Goal: Check status: Check status

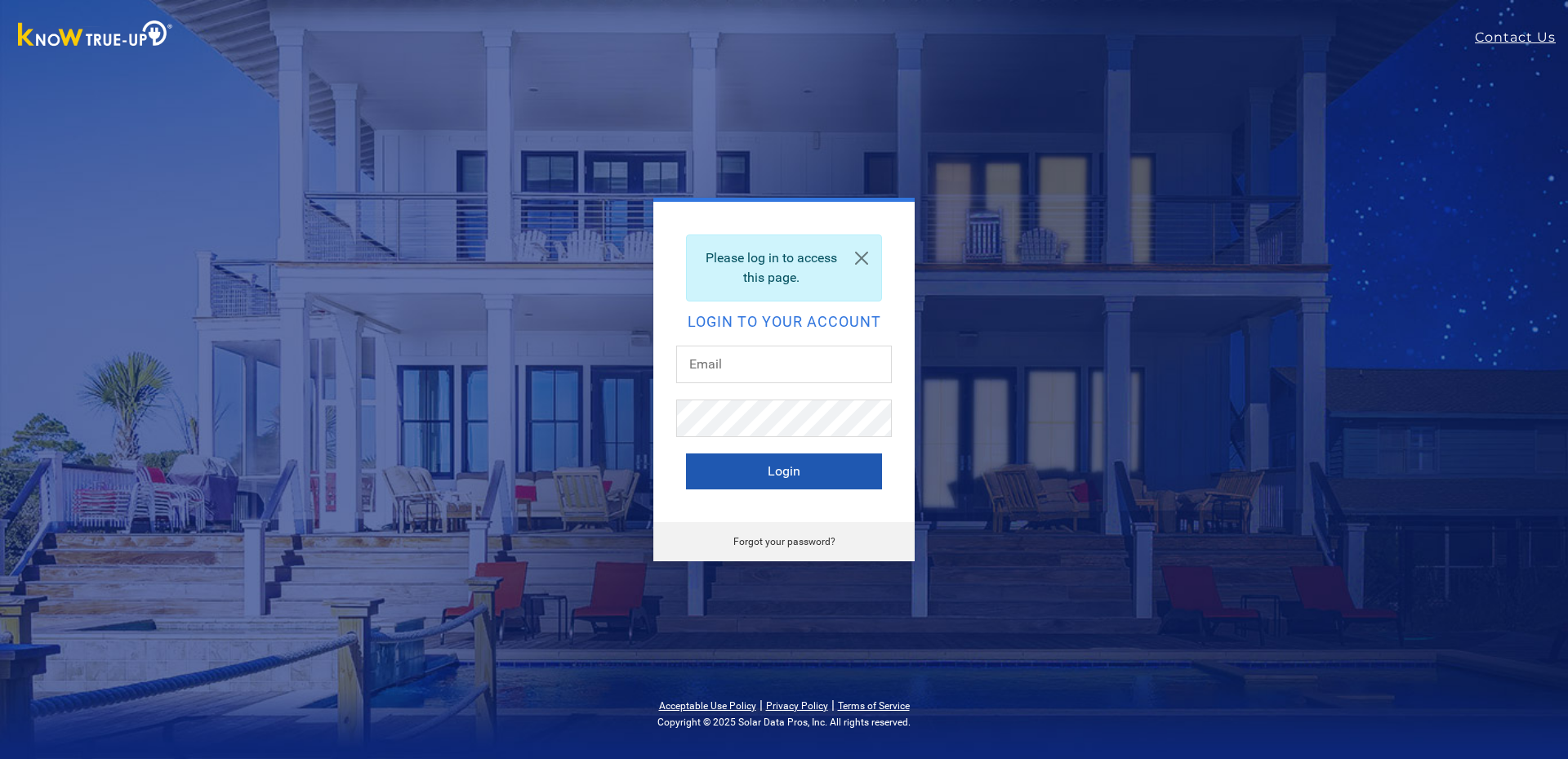
type input "[EMAIL_ADDRESS][DOMAIN_NAME]"
click at [769, 471] on button "Login" at bounding box center [784, 471] width 196 height 36
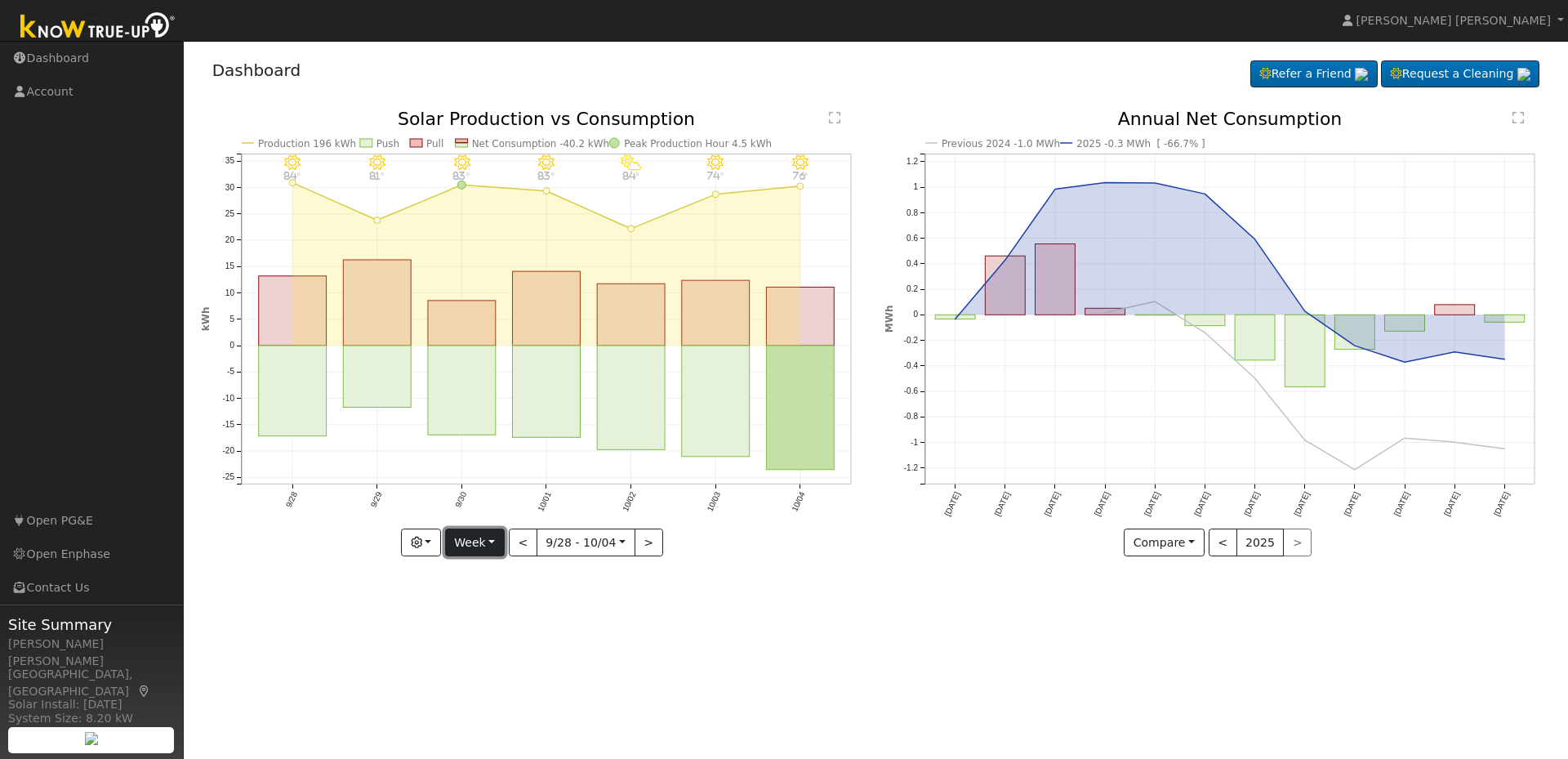
click at [459, 542] on button "Week" at bounding box center [475, 543] width 60 height 28
click at [471, 628] on link "Month" at bounding box center [503, 622] width 114 height 23
type input "[DATE]"
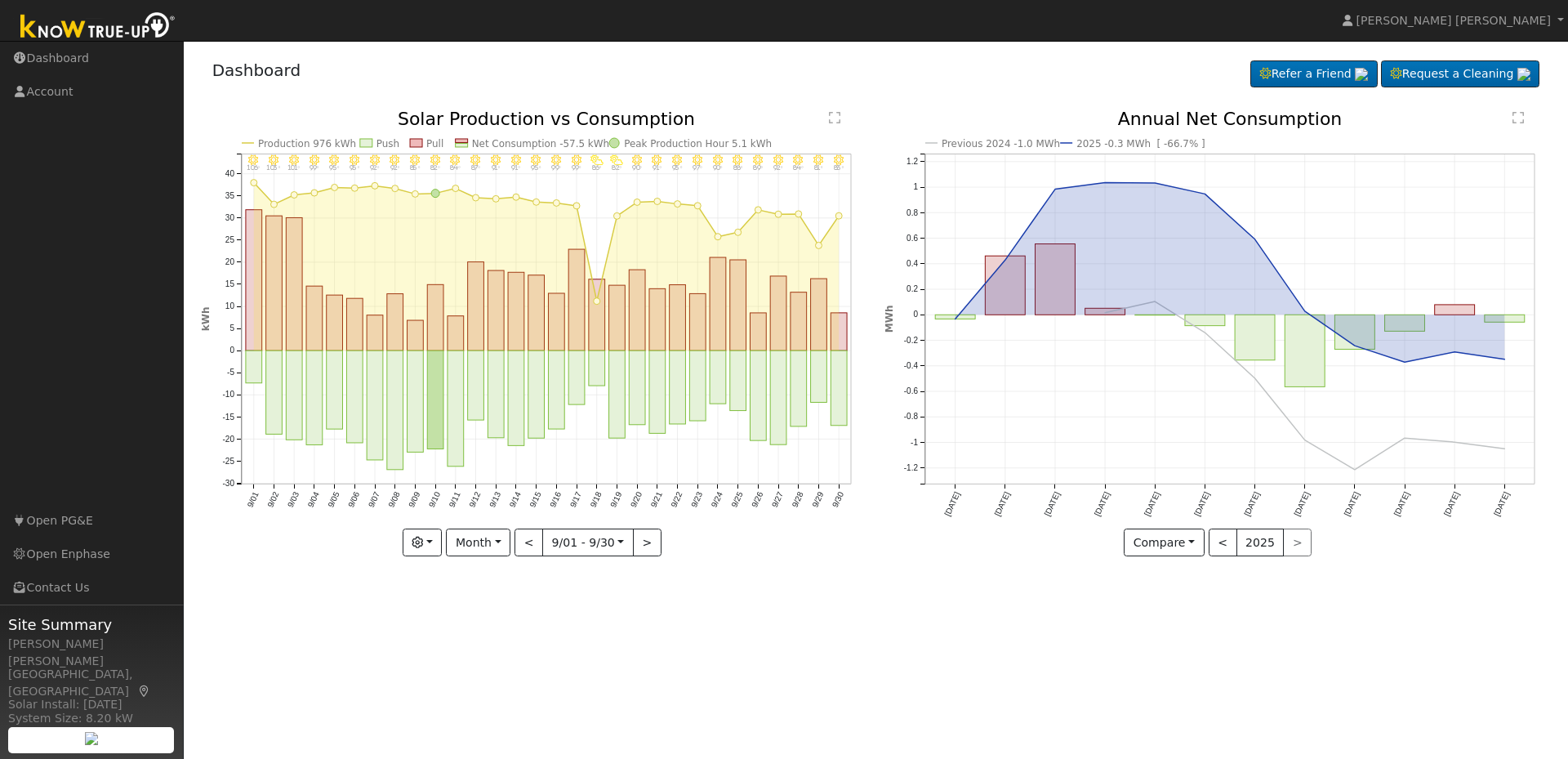
click at [425, 549] on div "9/30 - Clear 83° 9/29 - MostlyClear 81° 9/28 - Clear 84° 9/27 - Clear 92° 9/26 …" at bounding box center [535, 334] width 667 height 446
click at [424, 552] on button "button" at bounding box center [423, 543] width 40 height 28
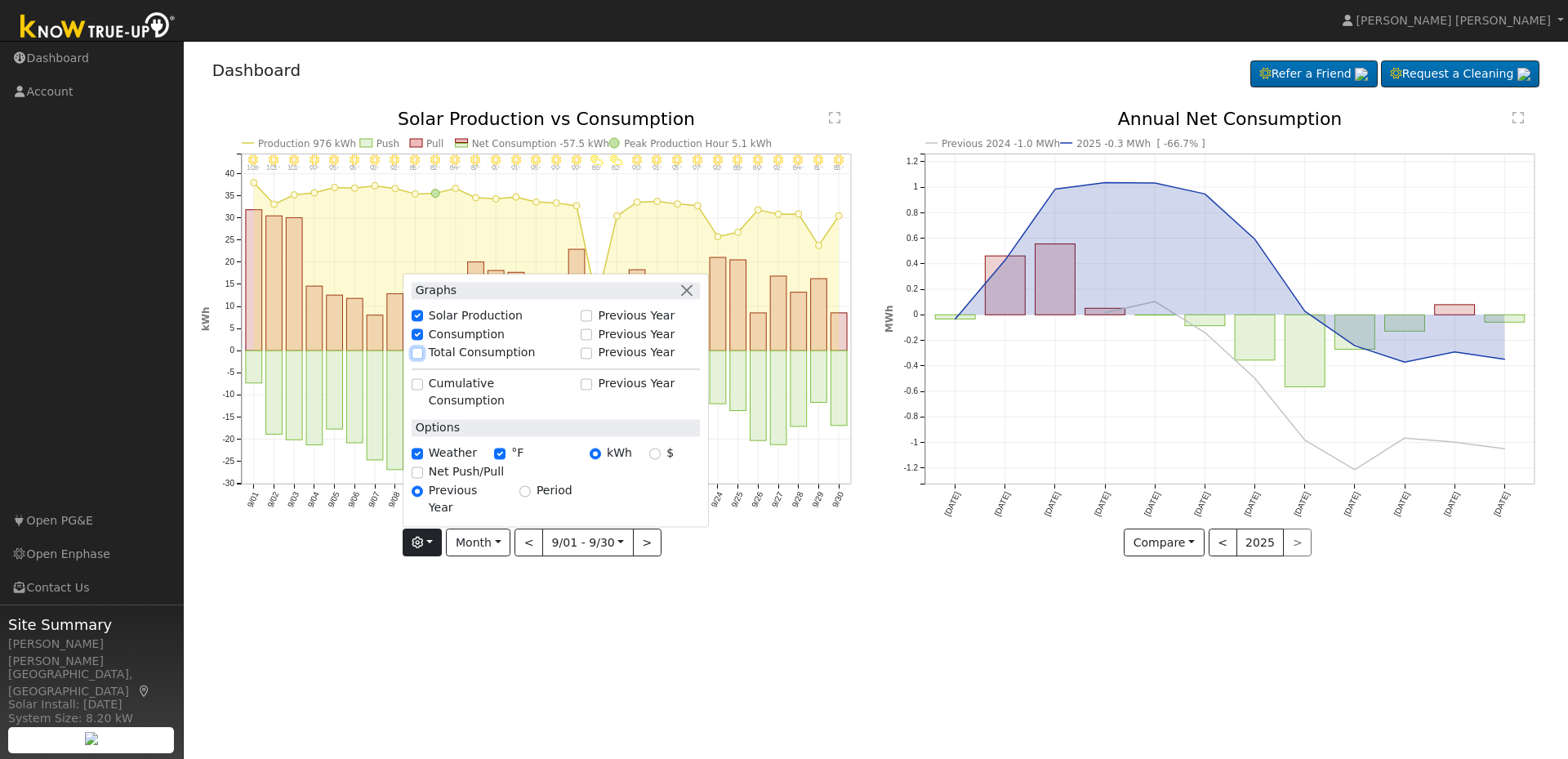
click at [423, 359] on input "Total Consumption" at bounding box center [416, 353] width 11 height 11
checkbox input "true"
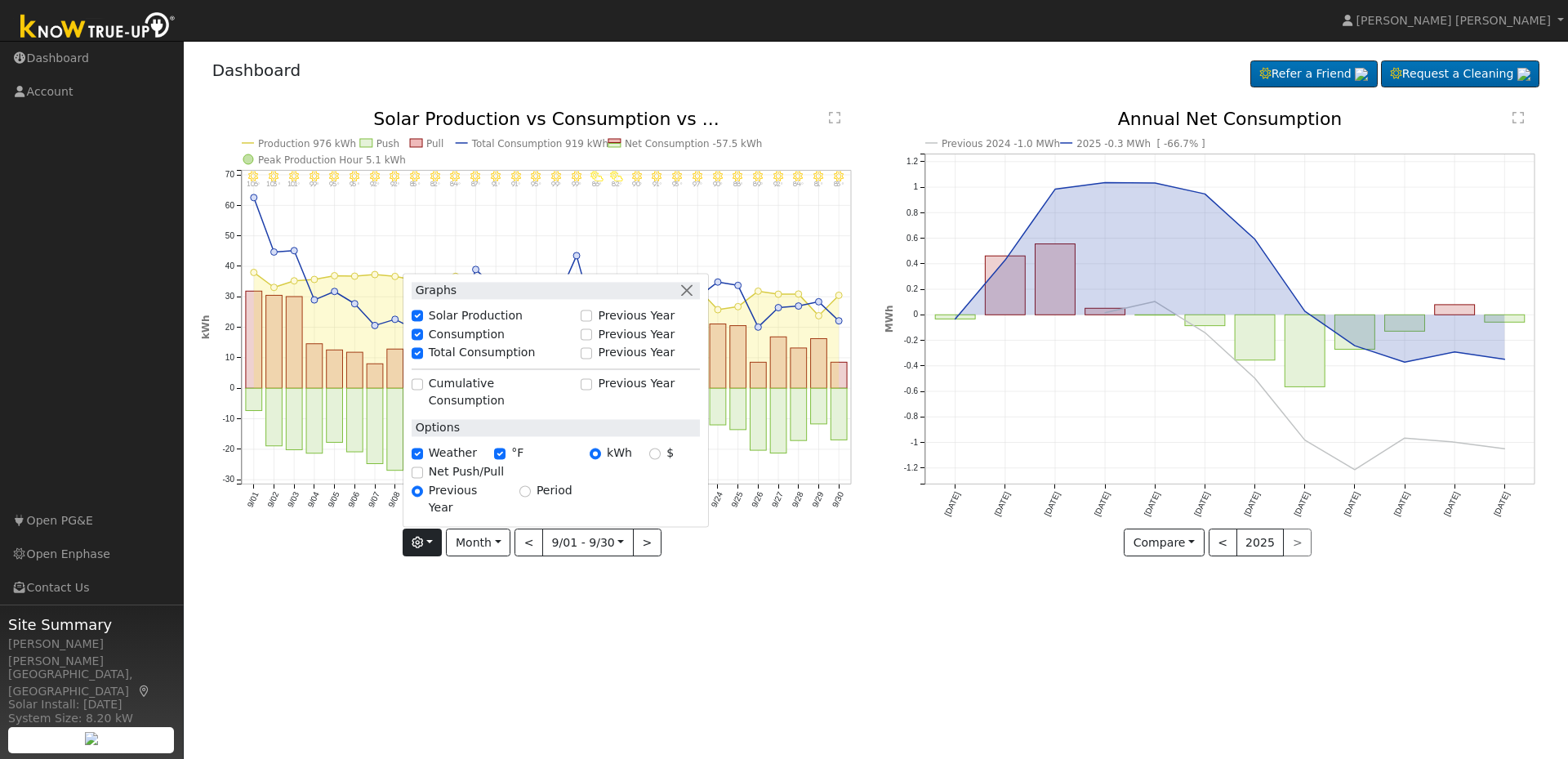
click at [756, 580] on div "9/30 - Clear 83° 9/29 - MostlyClear 81° 9/28 - Clear 84° 9/27 - Clear 92° 9/26 …" at bounding box center [534, 346] width 684 height 471
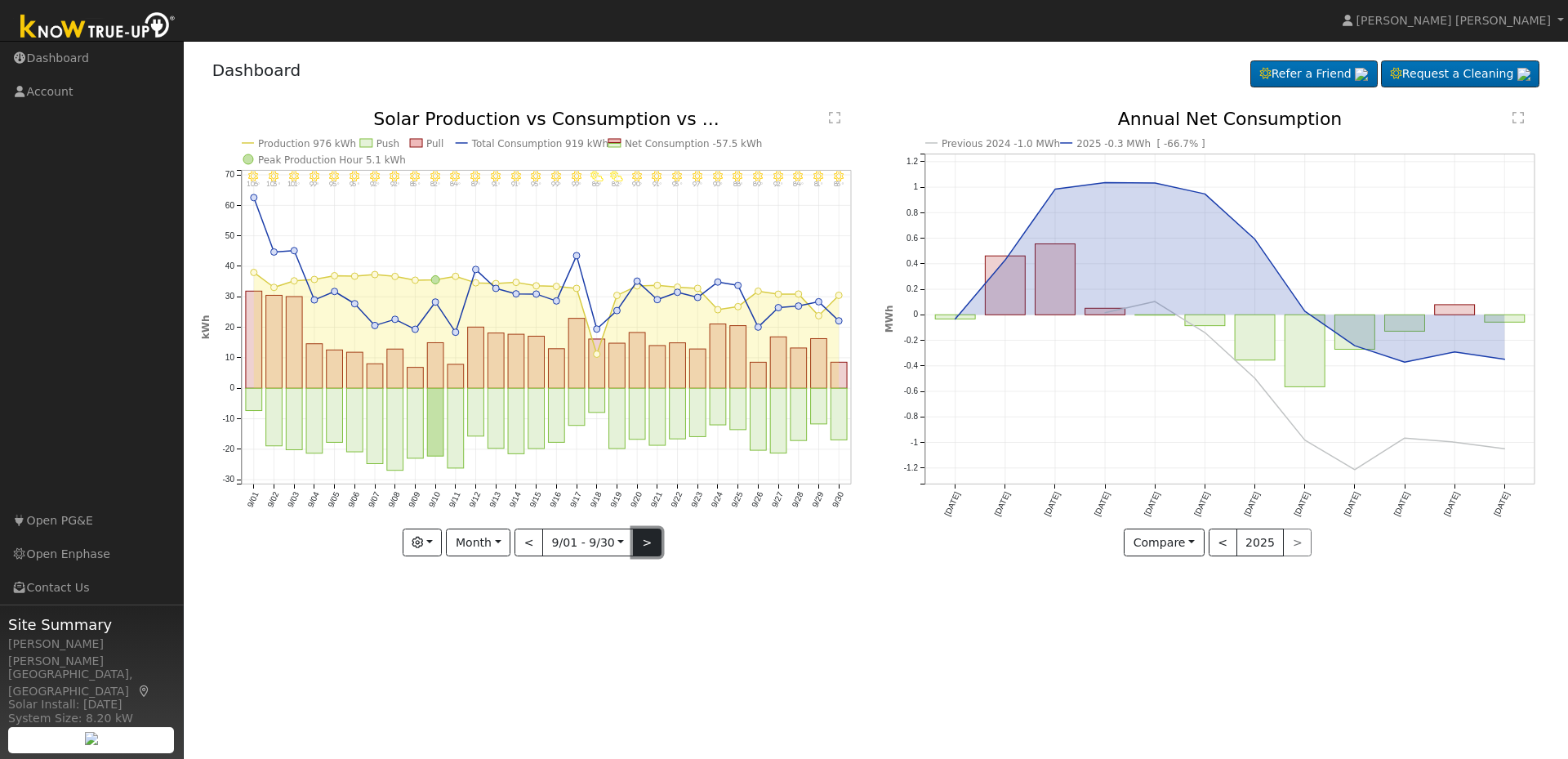
click at [651, 545] on button ">" at bounding box center [647, 543] width 29 height 28
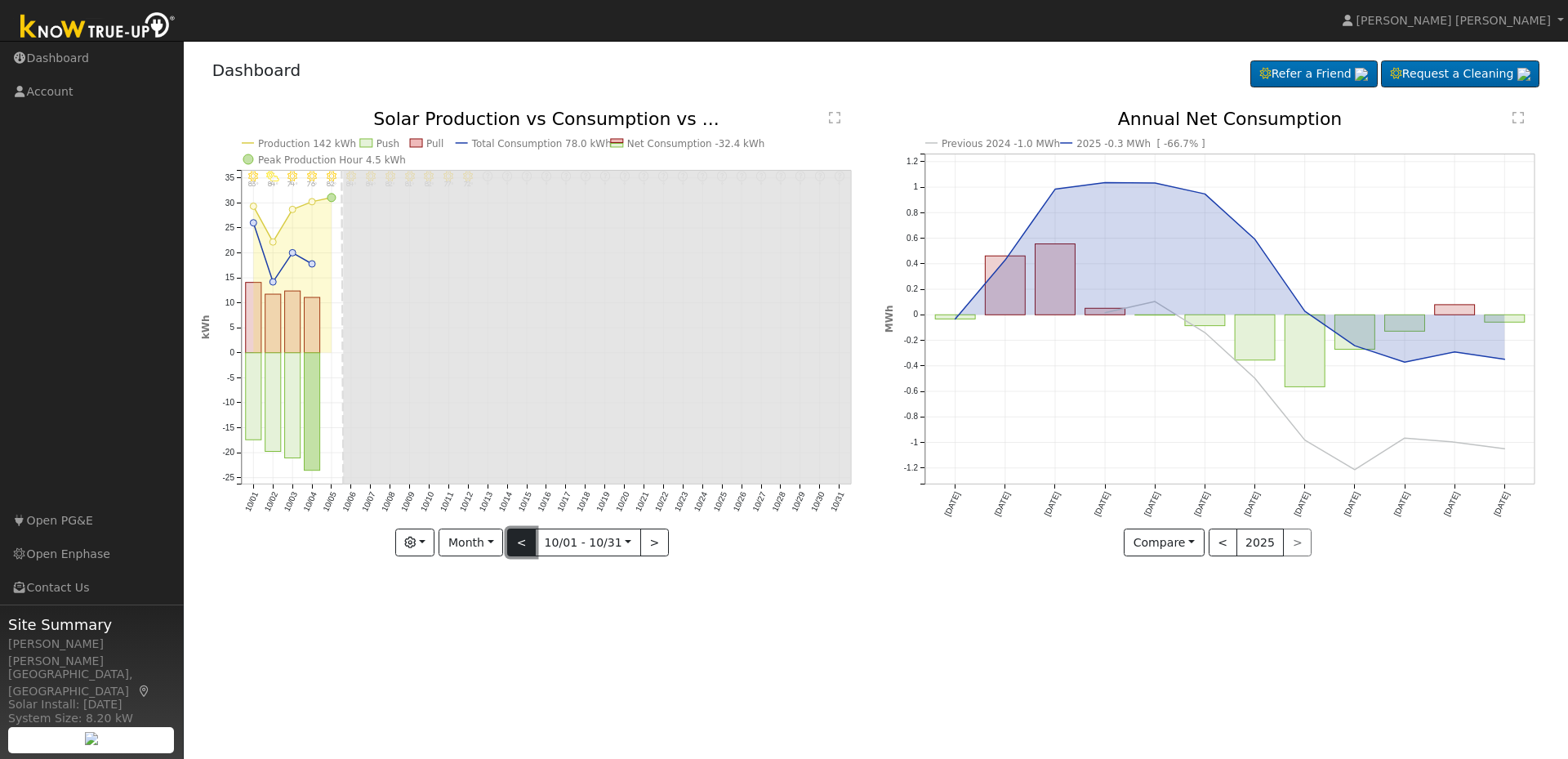
click at [528, 546] on button "<" at bounding box center [522, 543] width 29 height 28
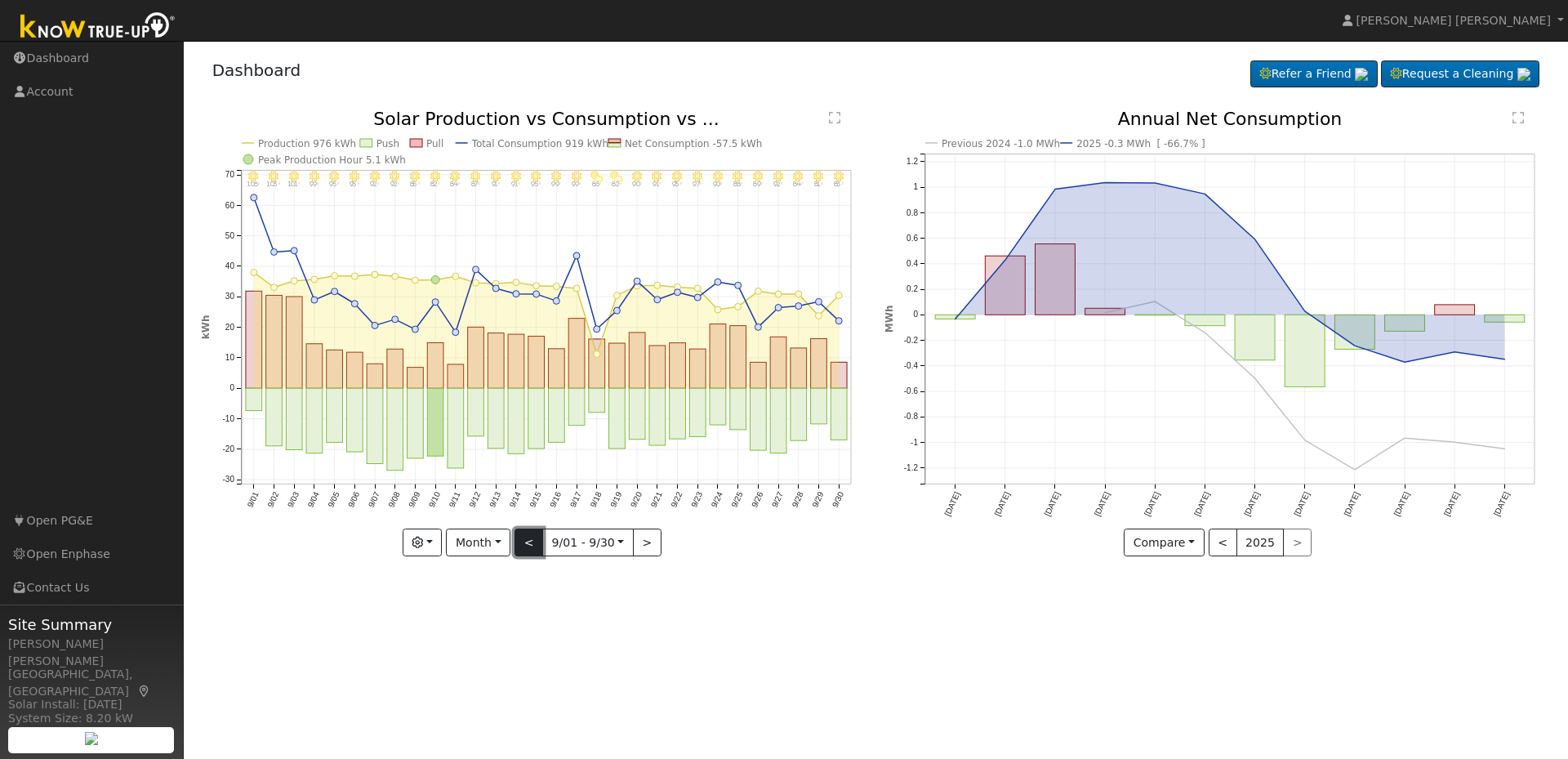
click at [535, 548] on button "<" at bounding box center [528, 543] width 29 height 28
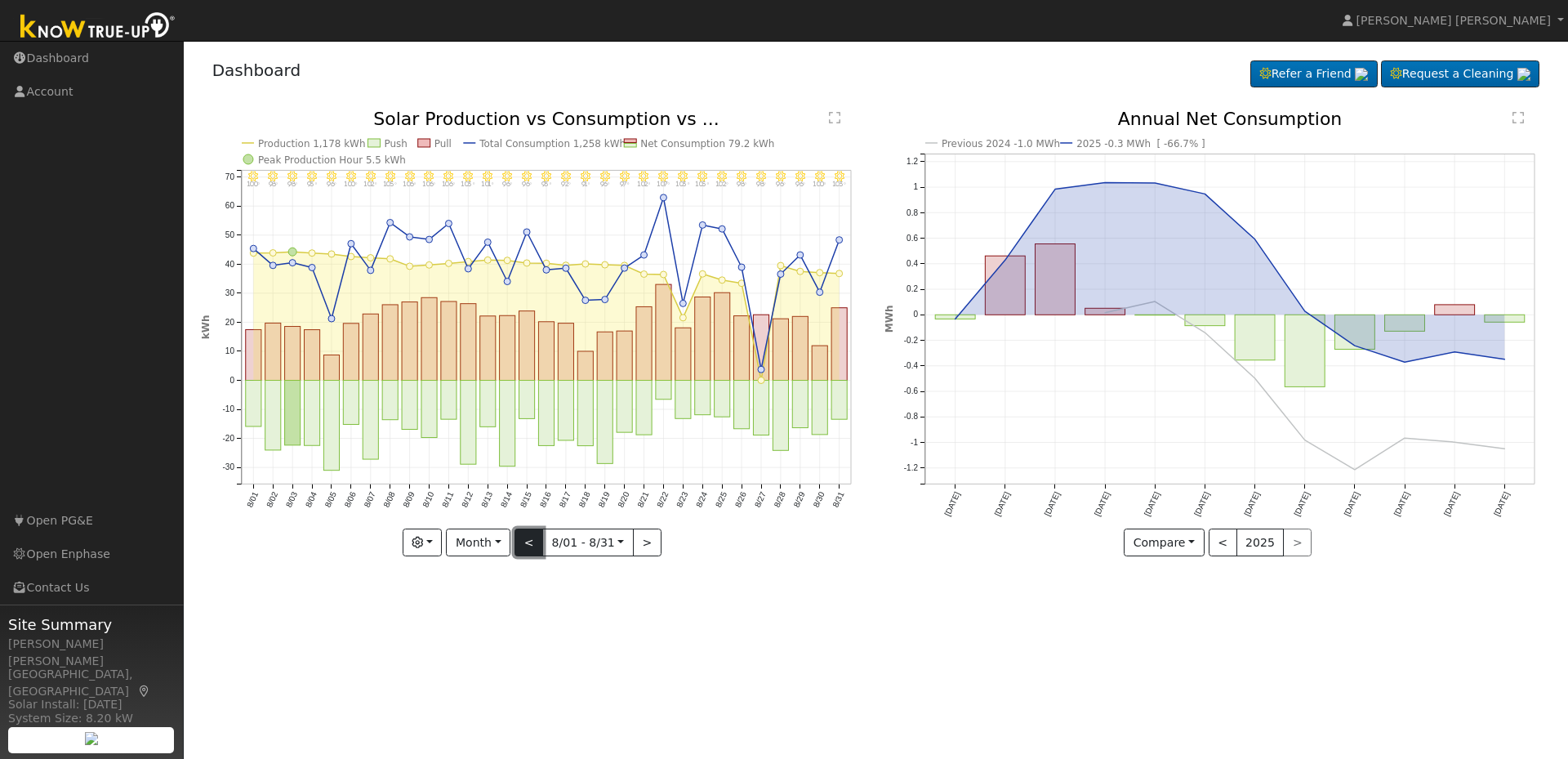
click at [542, 545] on button "<" at bounding box center [528, 543] width 29 height 28
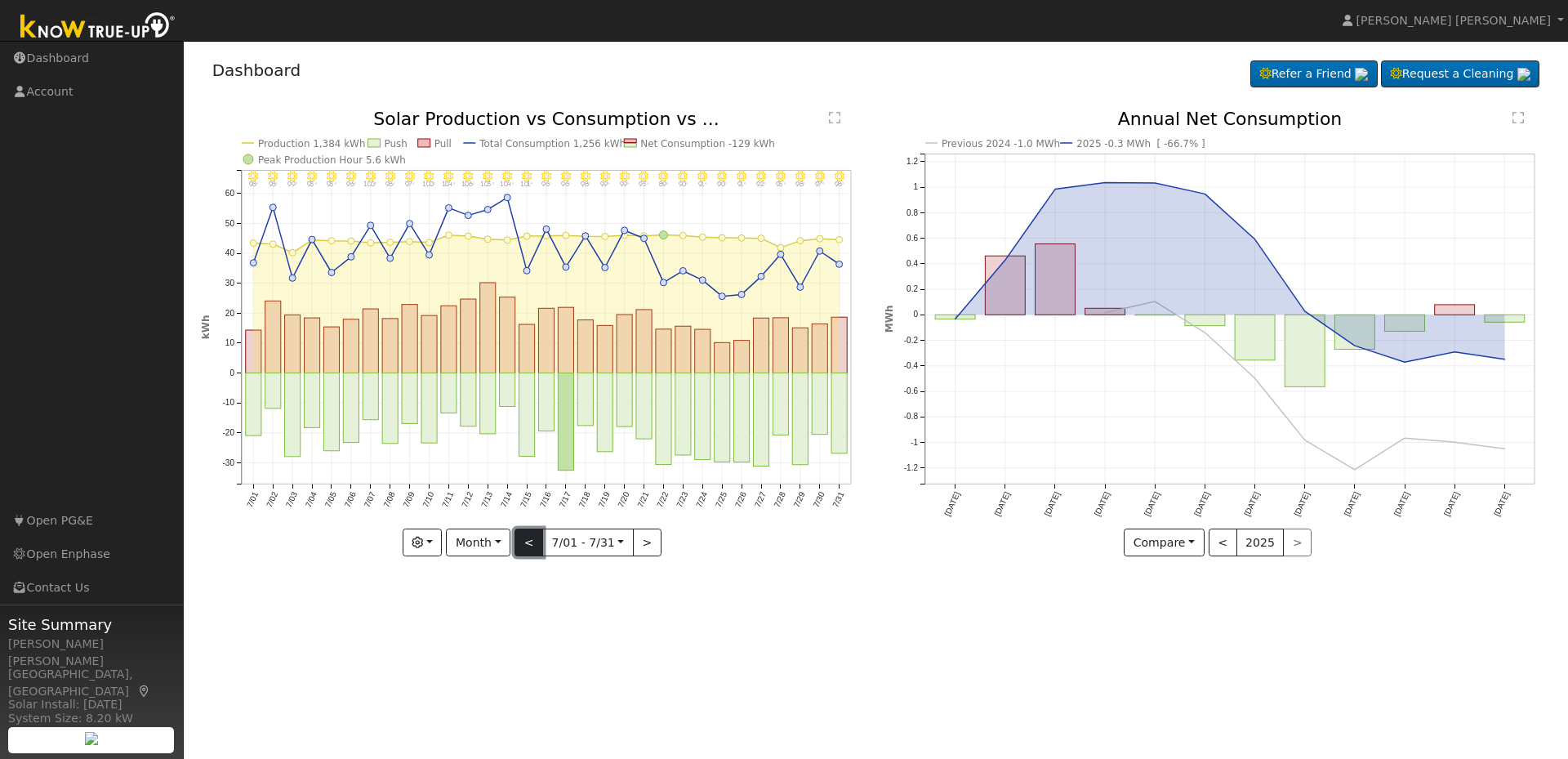
click at [529, 543] on button "<" at bounding box center [528, 543] width 29 height 28
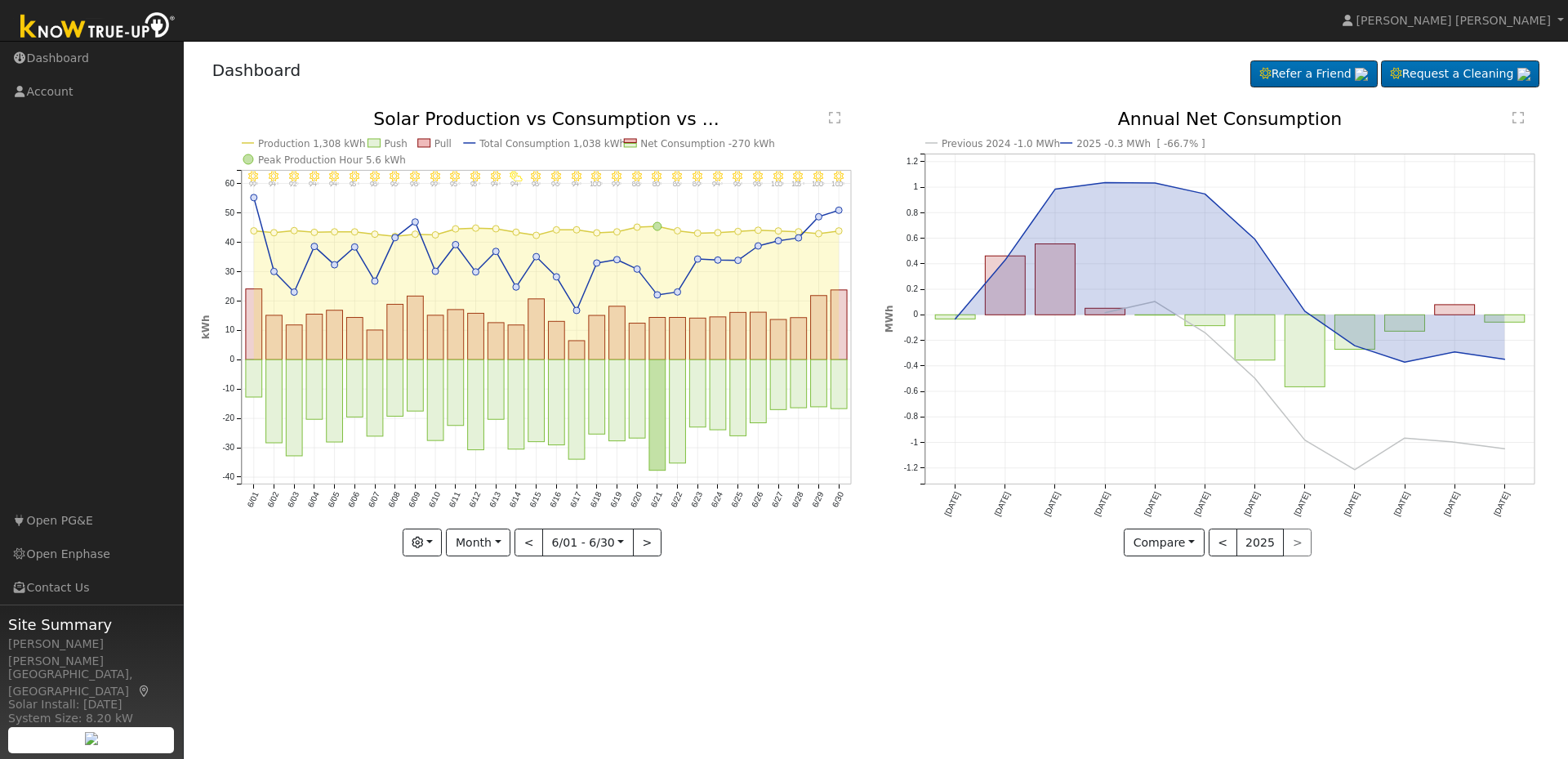
click at [530, 544] on div "6/30 - Clear 100° 6/29 - Clear 100° 6/28 - Clear 103° 6/27 - Clear 100° 6/26 - …" at bounding box center [535, 334] width 667 height 446
click at [531, 545] on button "<" at bounding box center [528, 543] width 29 height 28
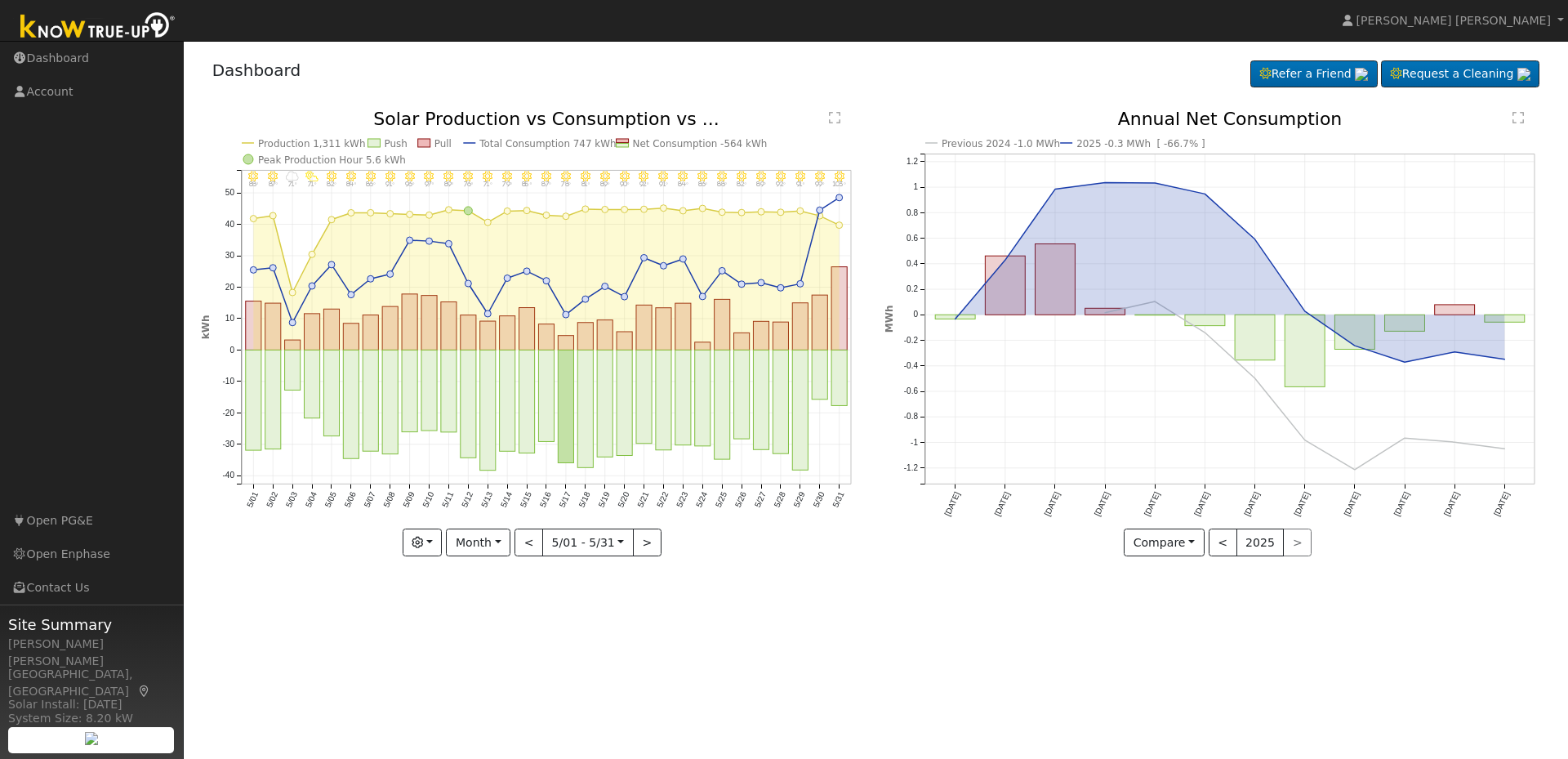
click at [531, 545] on div "5/31 - Clear 103° 5/30 - Clear 99° 5/29 - Clear 91° 5/28 - Clear 92° 5/27 - Cle…" at bounding box center [535, 334] width 667 height 446
click at [541, 545] on button "<" at bounding box center [528, 543] width 29 height 28
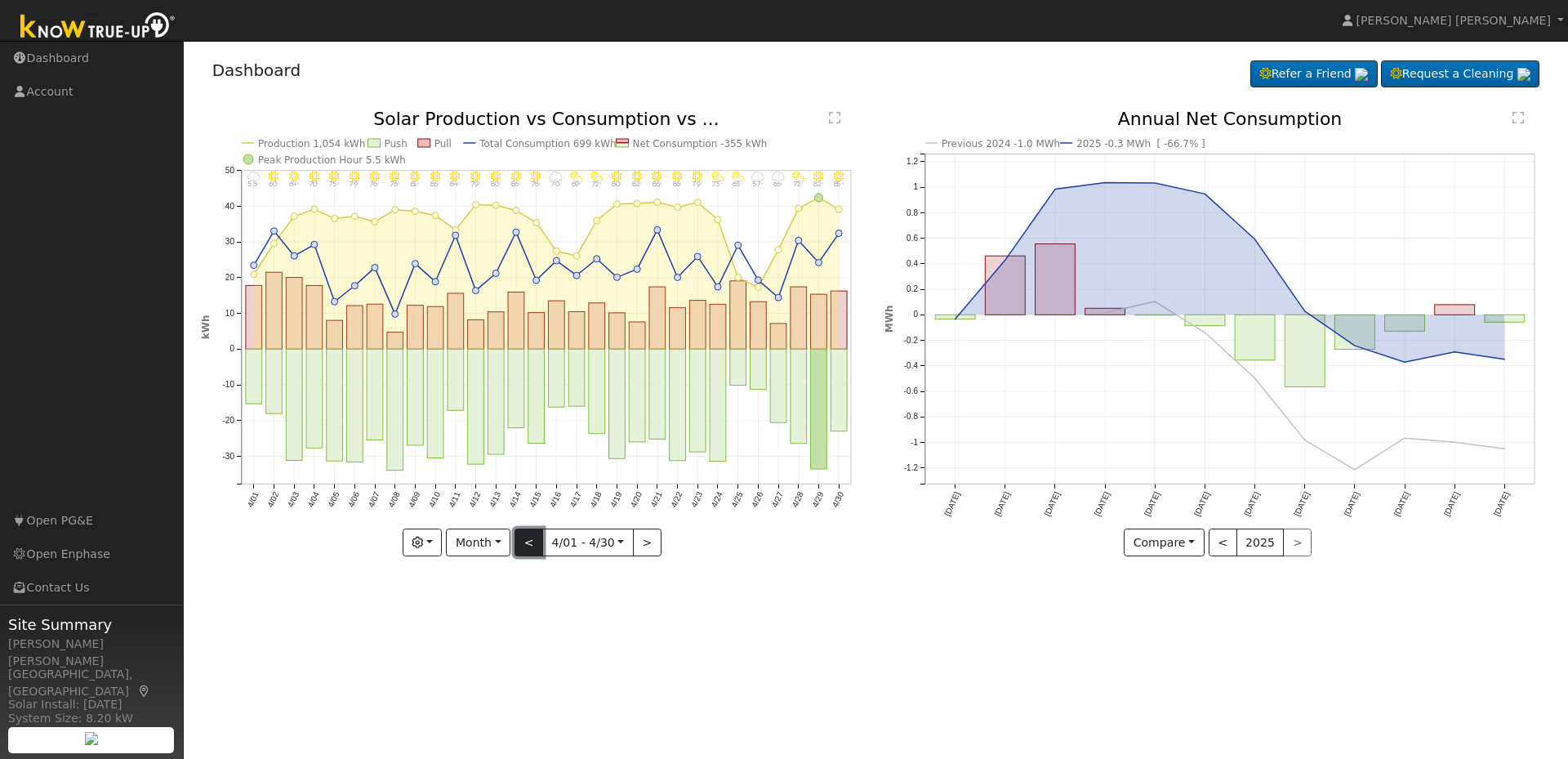
click at [520, 545] on button "<" at bounding box center [528, 543] width 29 height 28
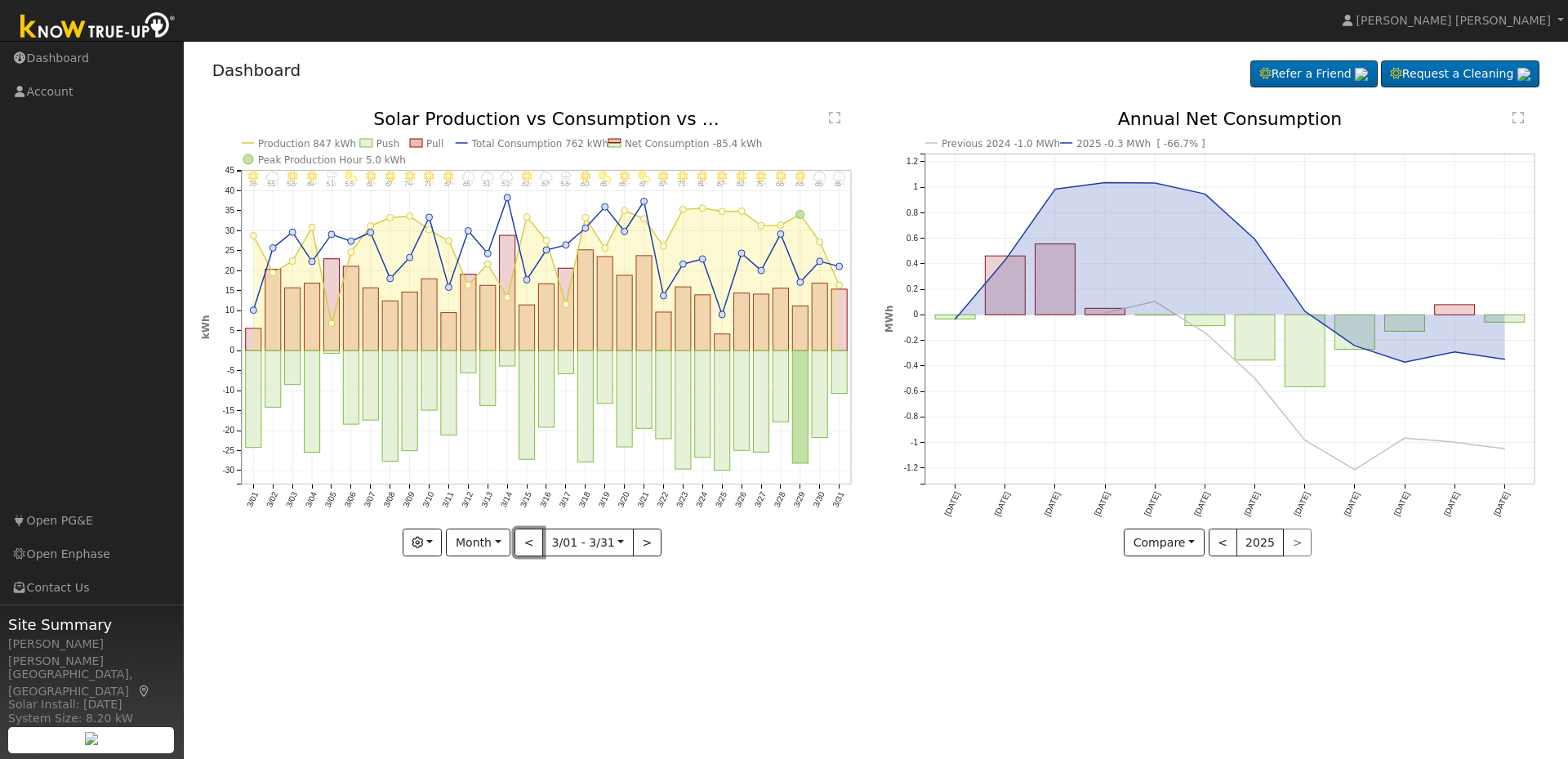
click at [530, 545] on button "<" at bounding box center [528, 543] width 29 height 28
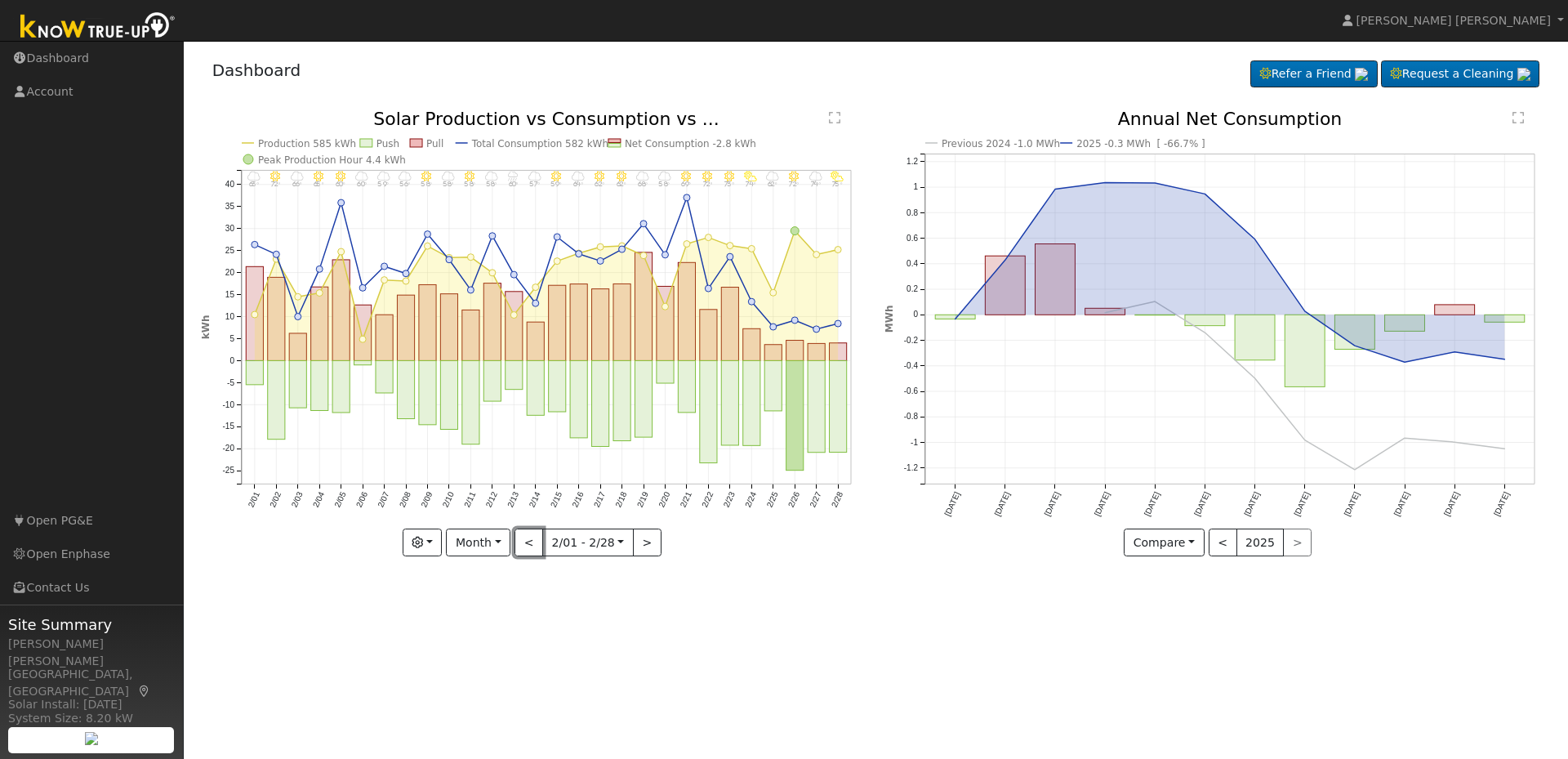
click at [530, 545] on button "<" at bounding box center [528, 543] width 29 height 28
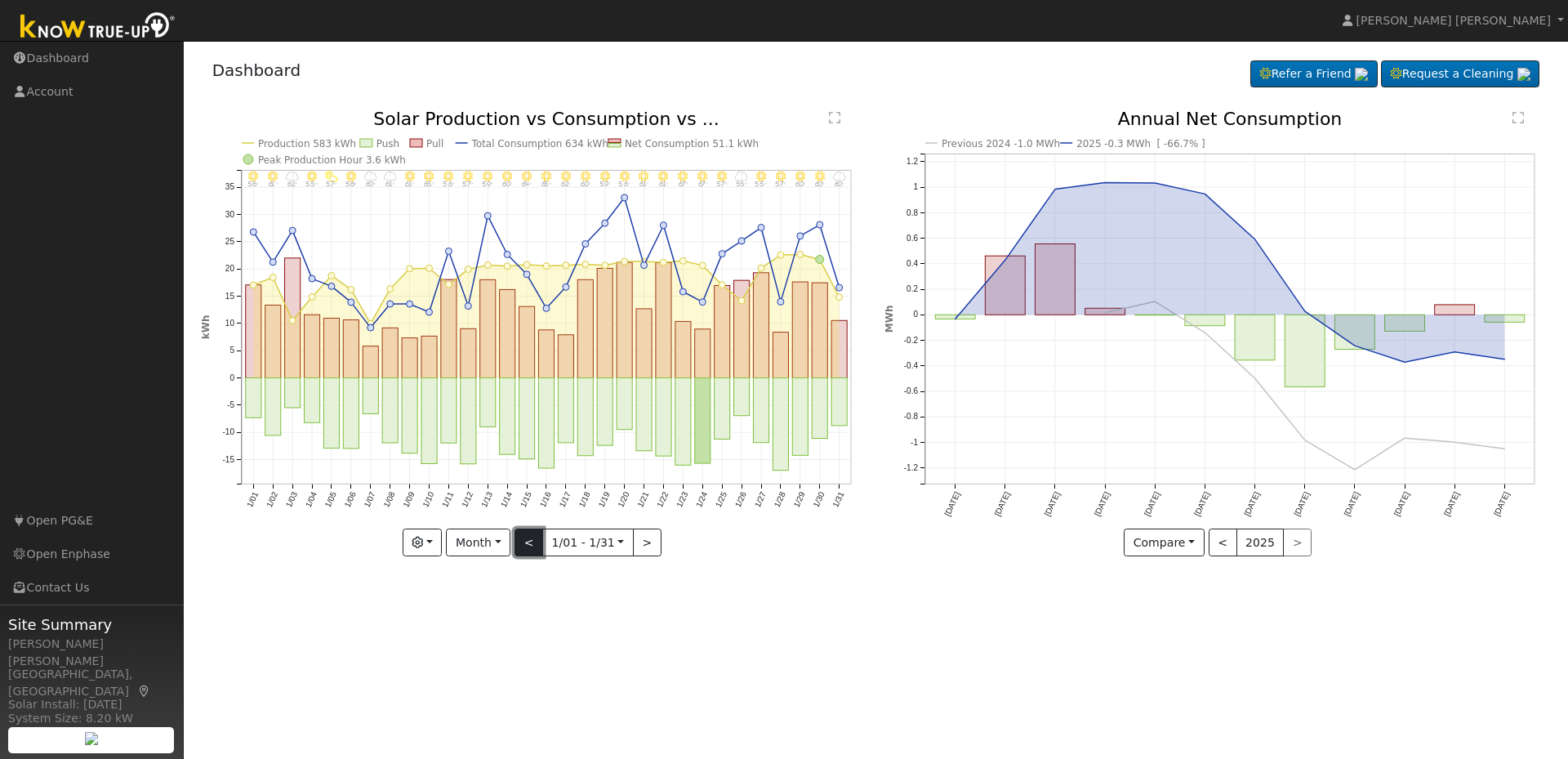
click at [528, 548] on button "<" at bounding box center [528, 543] width 29 height 28
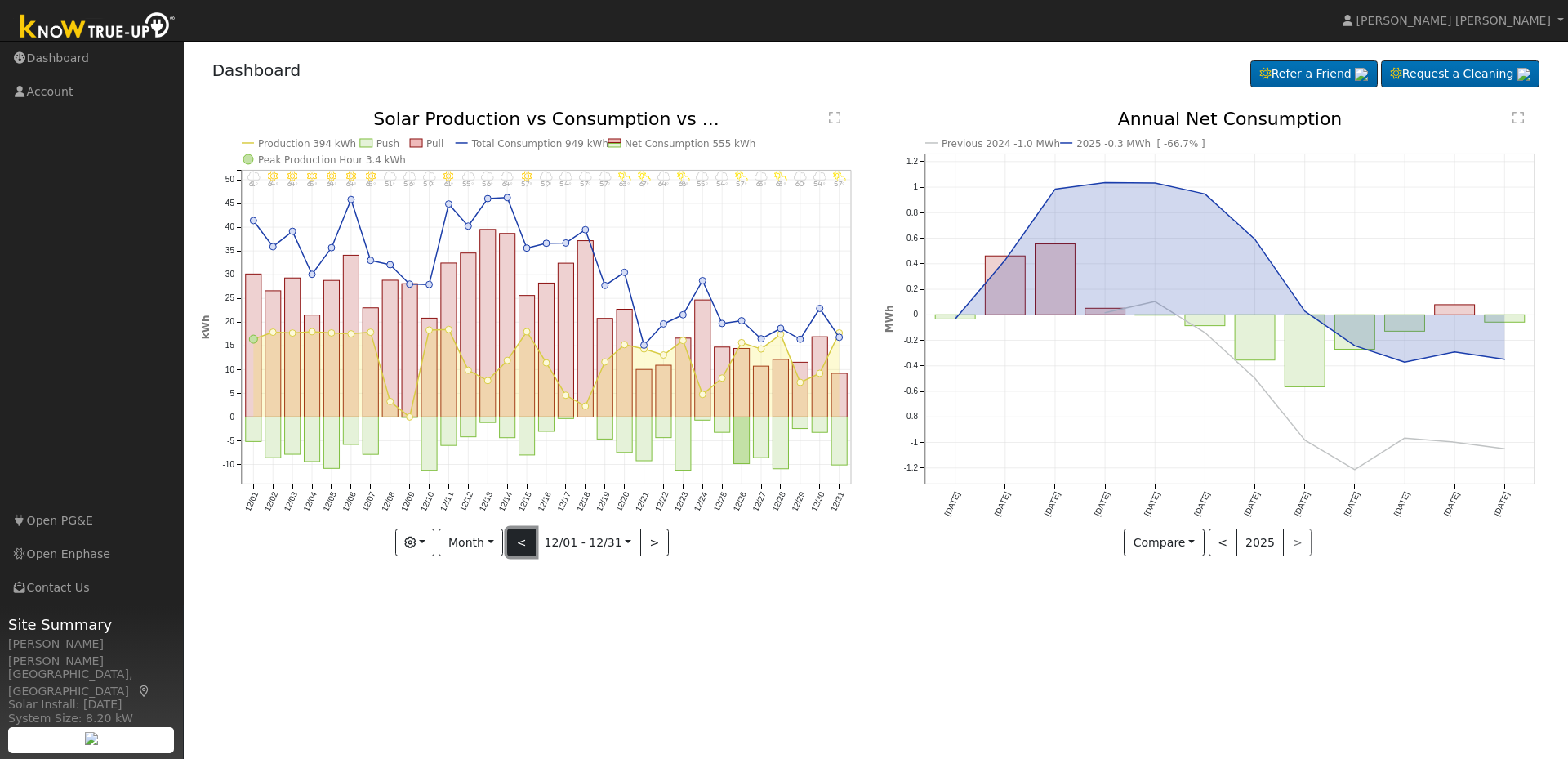
click at [528, 548] on button "<" at bounding box center [522, 543] width 29 height 28
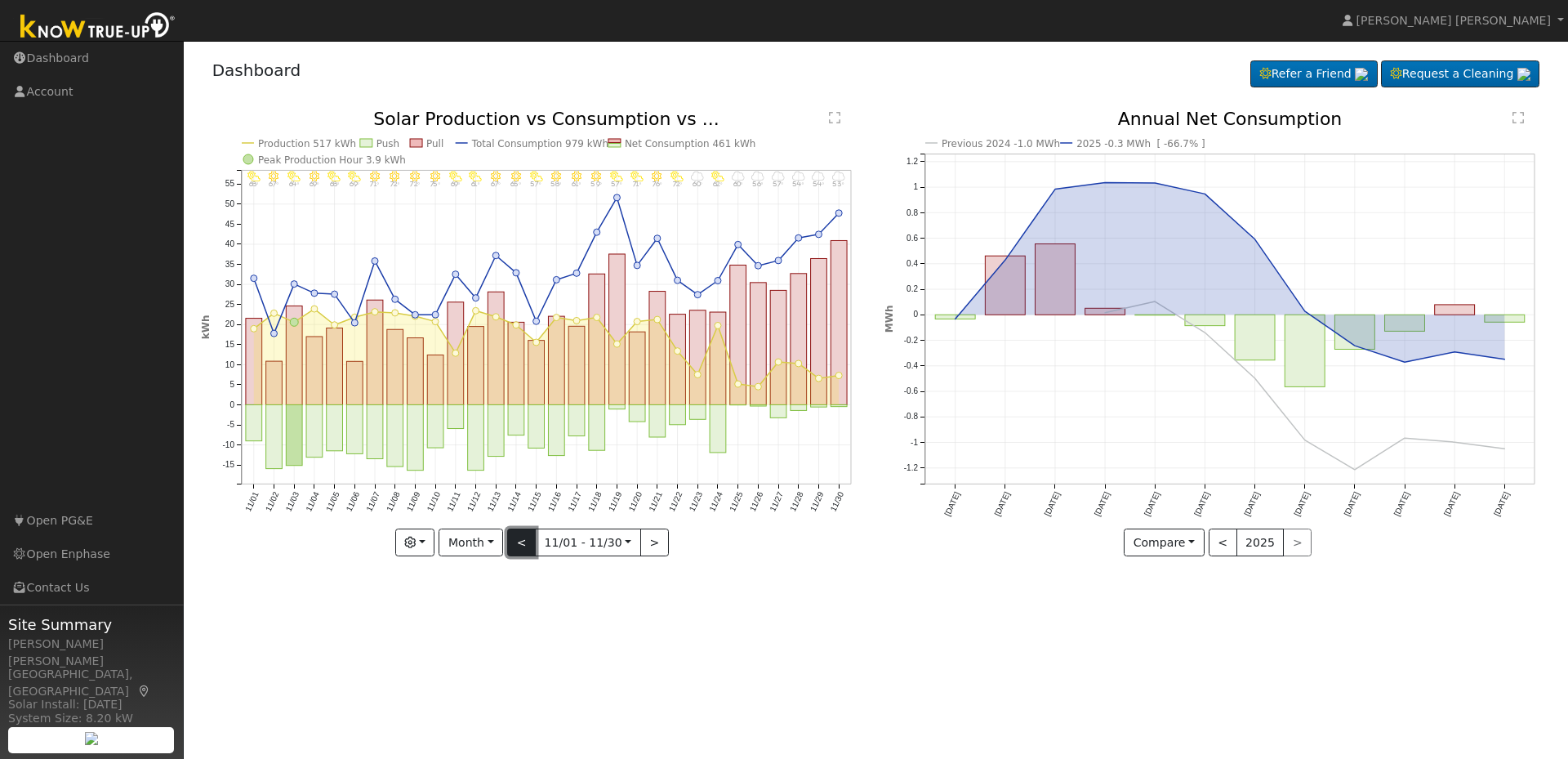
click at [528, 548] on button "<" at bounding box center [522, 543] width 29 height 28
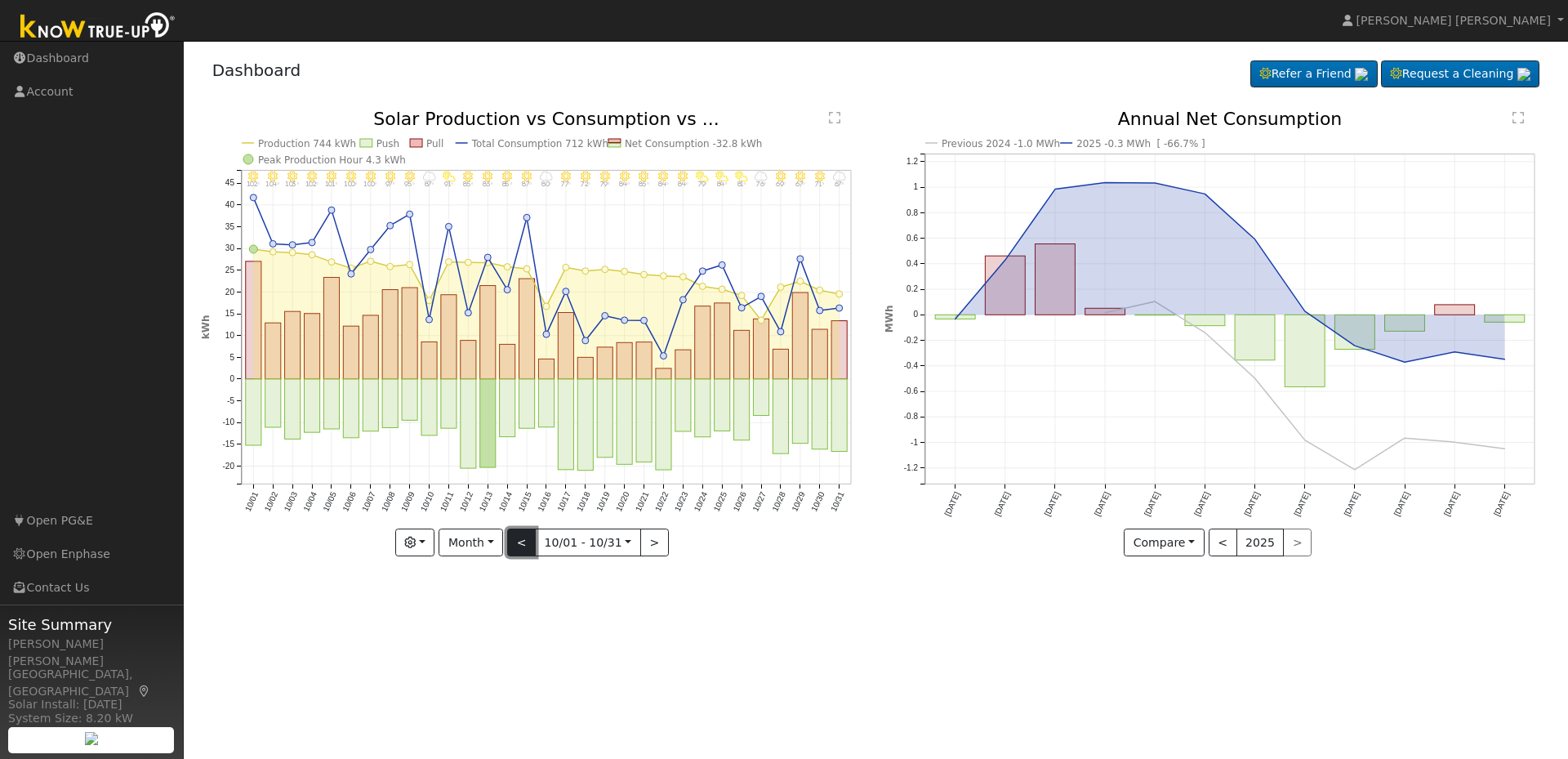
click at [528, 548] on button "<" at bounding box center [522, 543] width 29 height 28
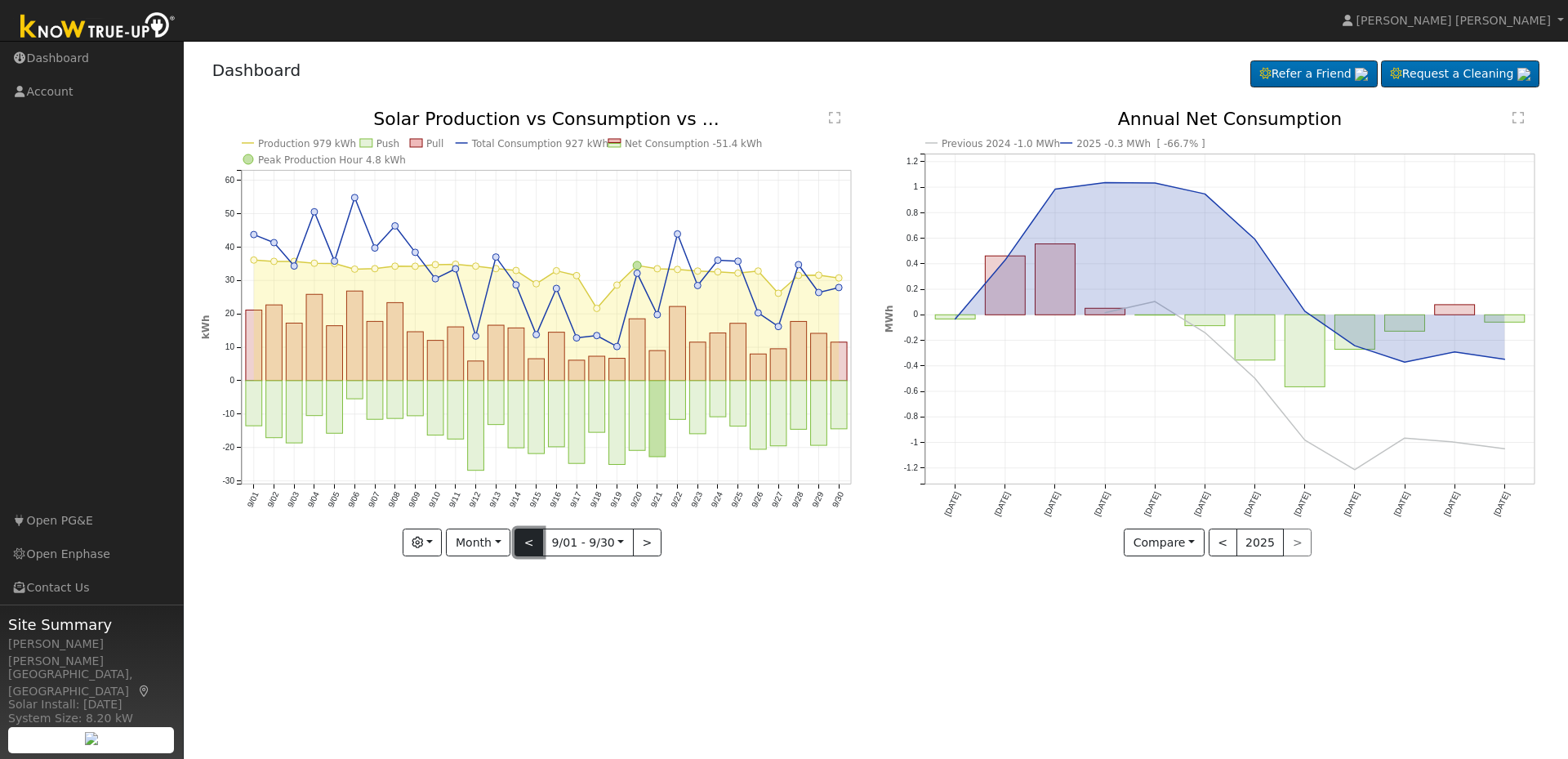
click at [528, 548] on button "<" at bounding box center [528, 543] width 29 height 28
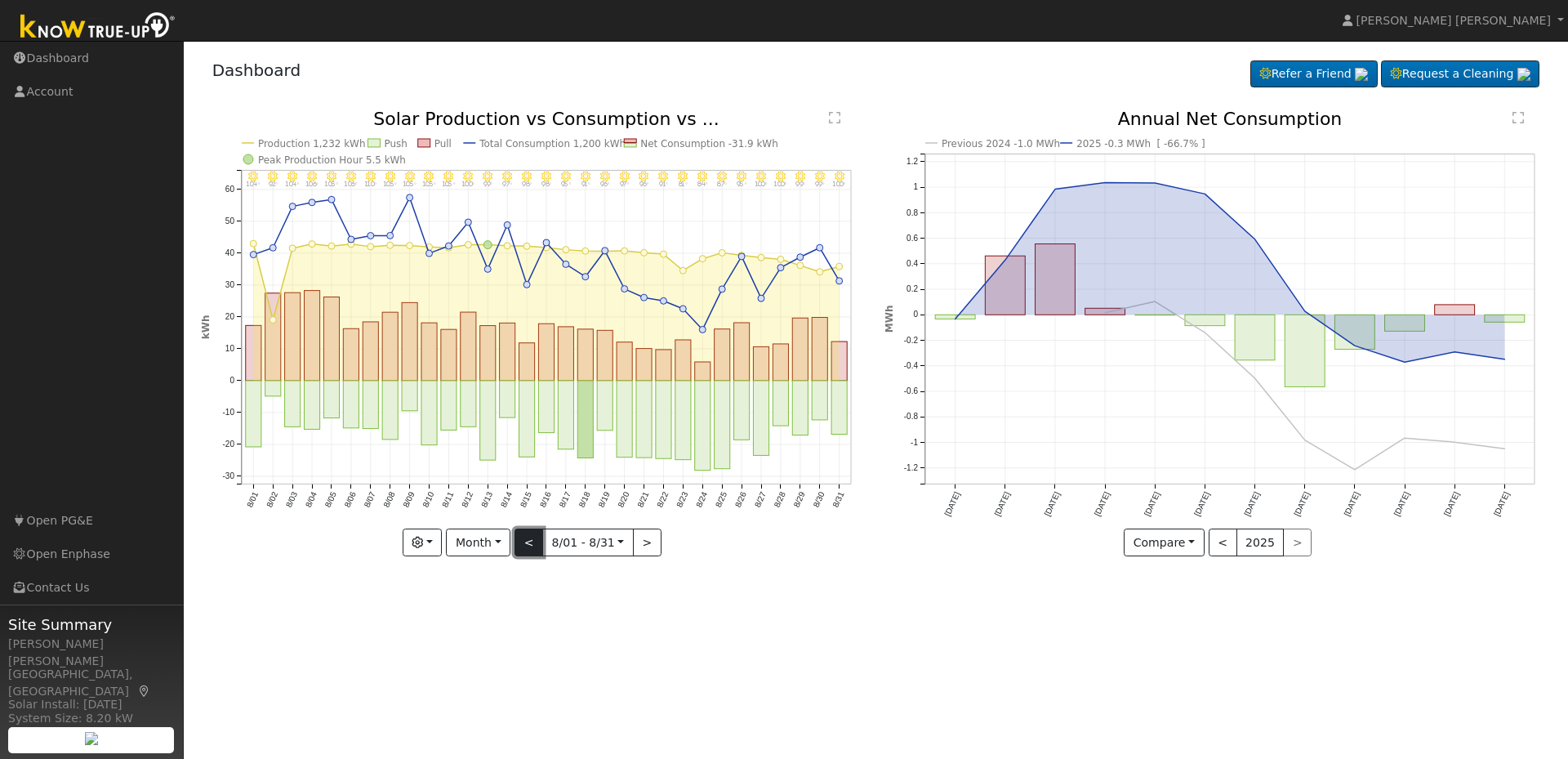
click at [525, 550] on button "<" at bounding box center [528, 543] width 29 height 28
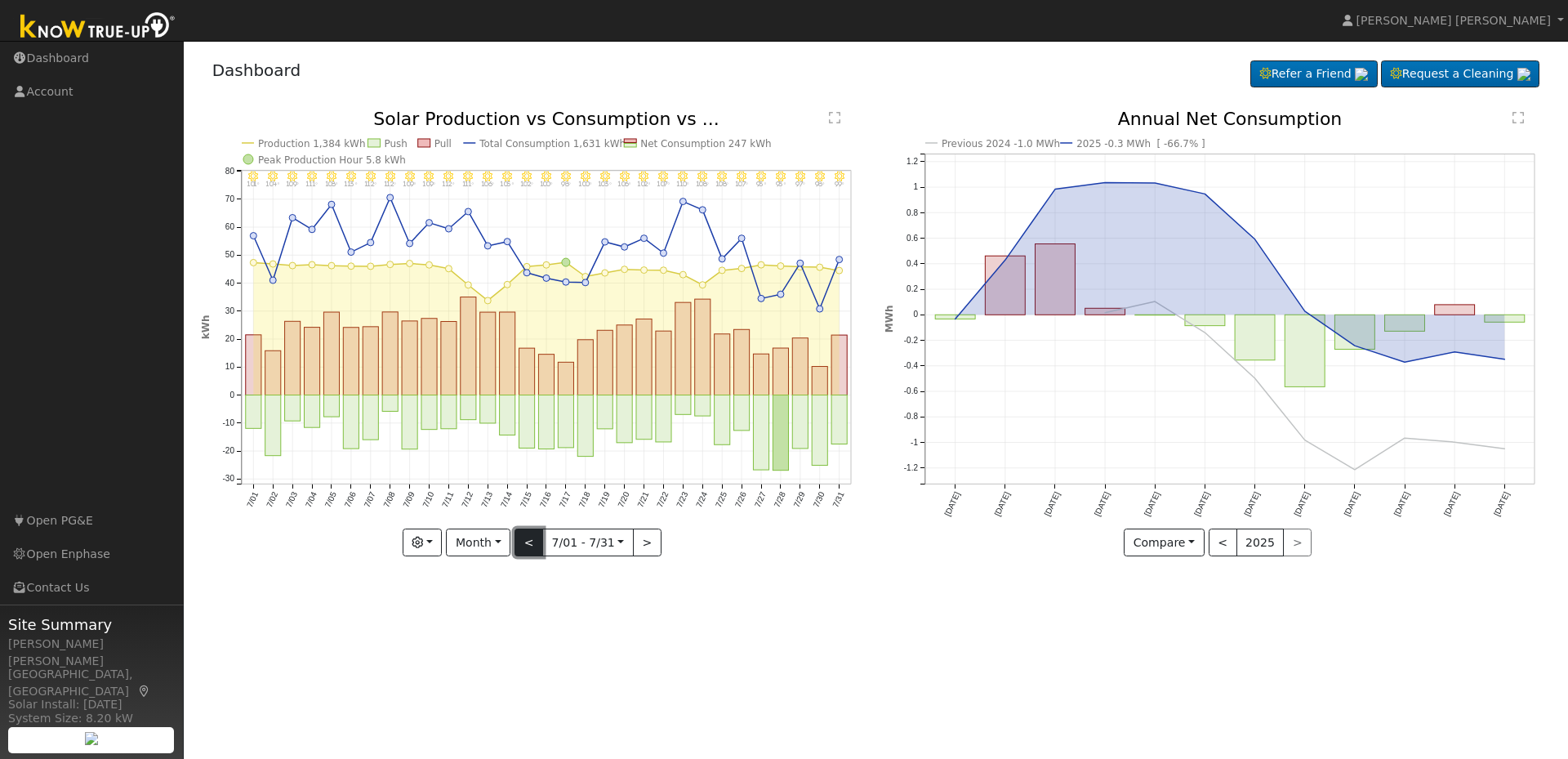
click at [528, 538] on button "<" at bounding box center [528, 543] width 29 height 28
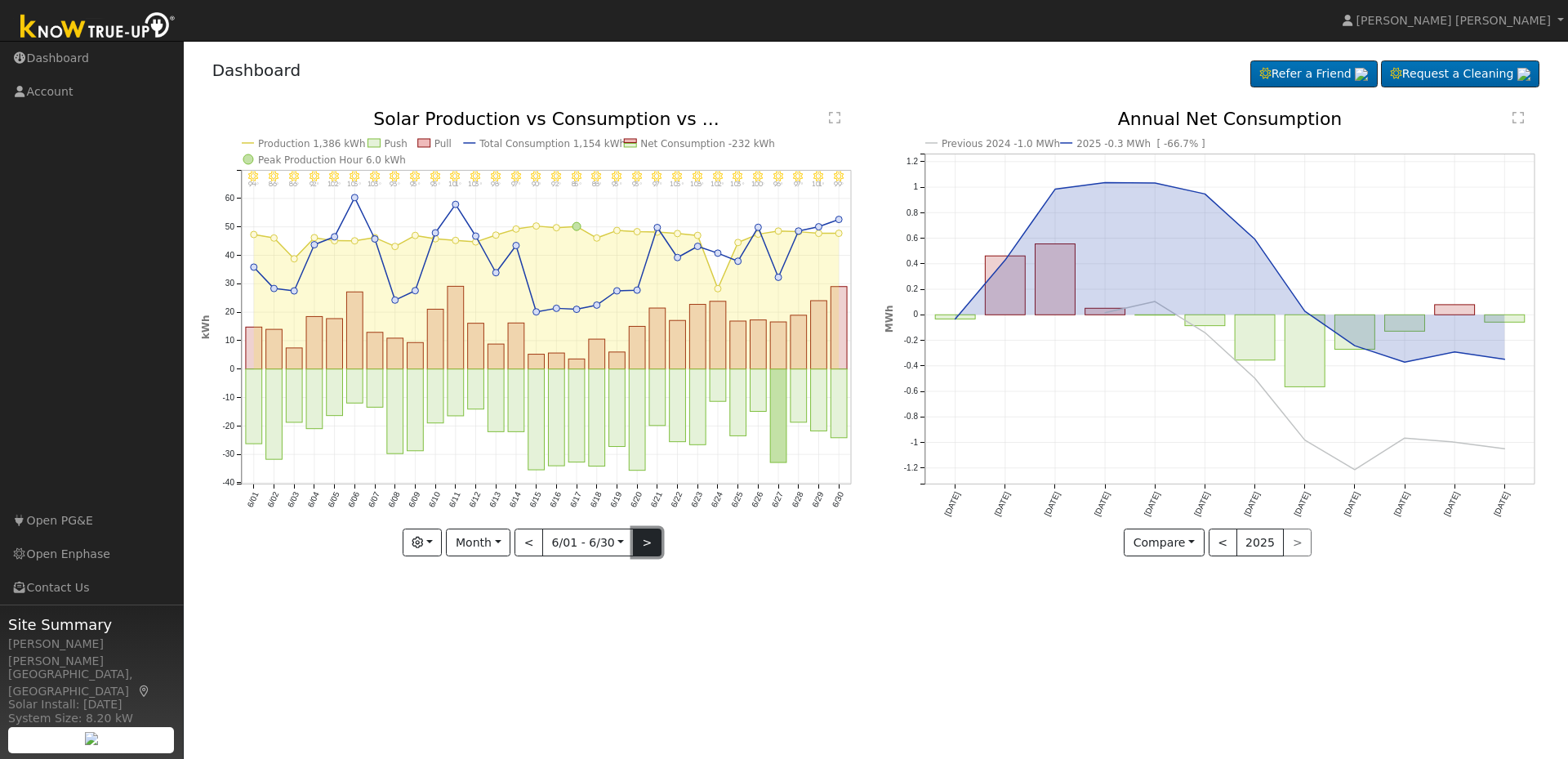
click at [642, 543] on button ">" at bounding box center [647, 543] width 29 height 28
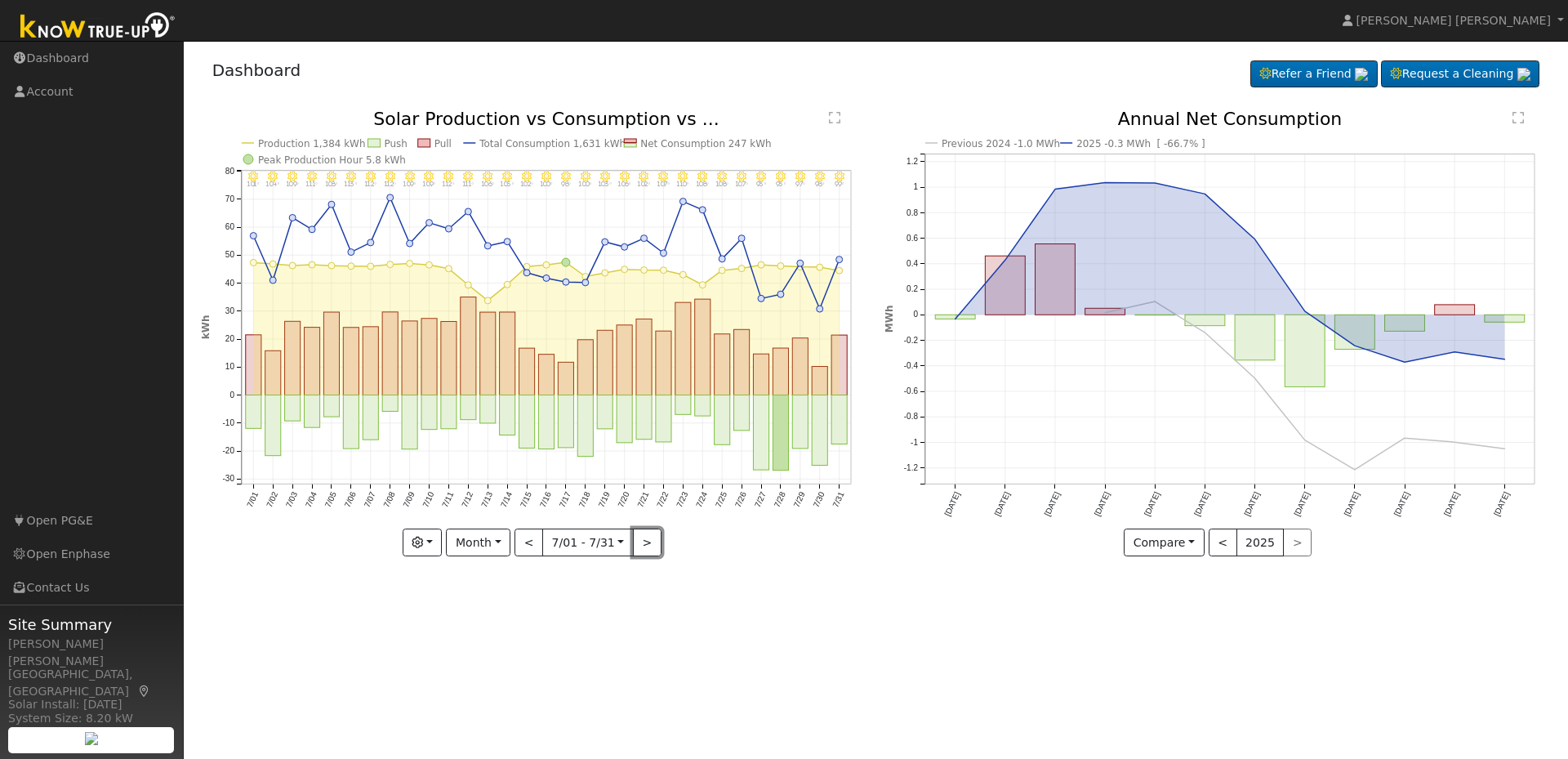
click at [643, 544] on button ">" at bounding box center [647, 543] width 29 height 28
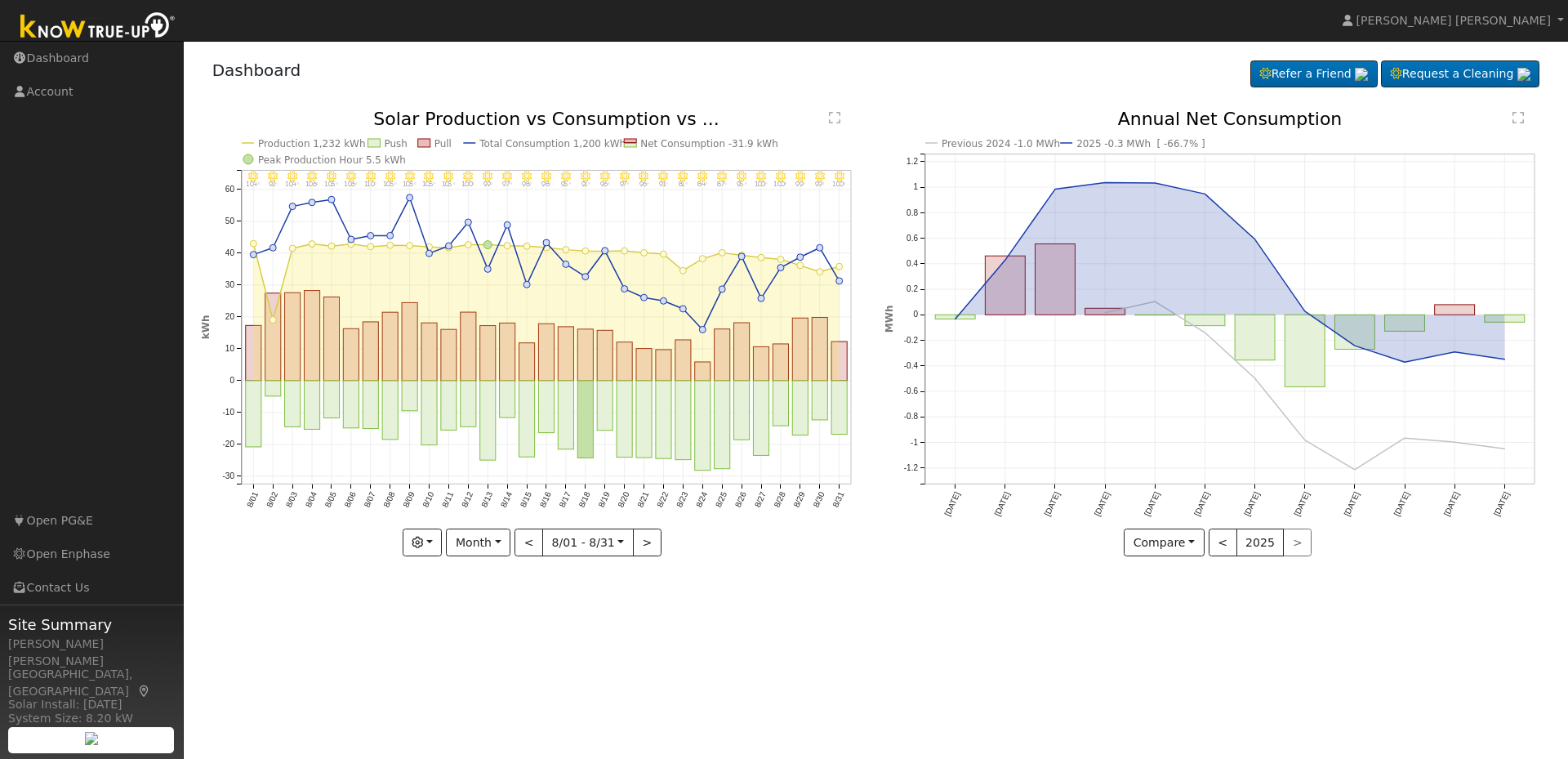
click at [643, 544] on div at bounding box center [535, 334] width 667 height 446
click at [643, 544] on button ">" at bounding box center [647, 543] width 29 height 28
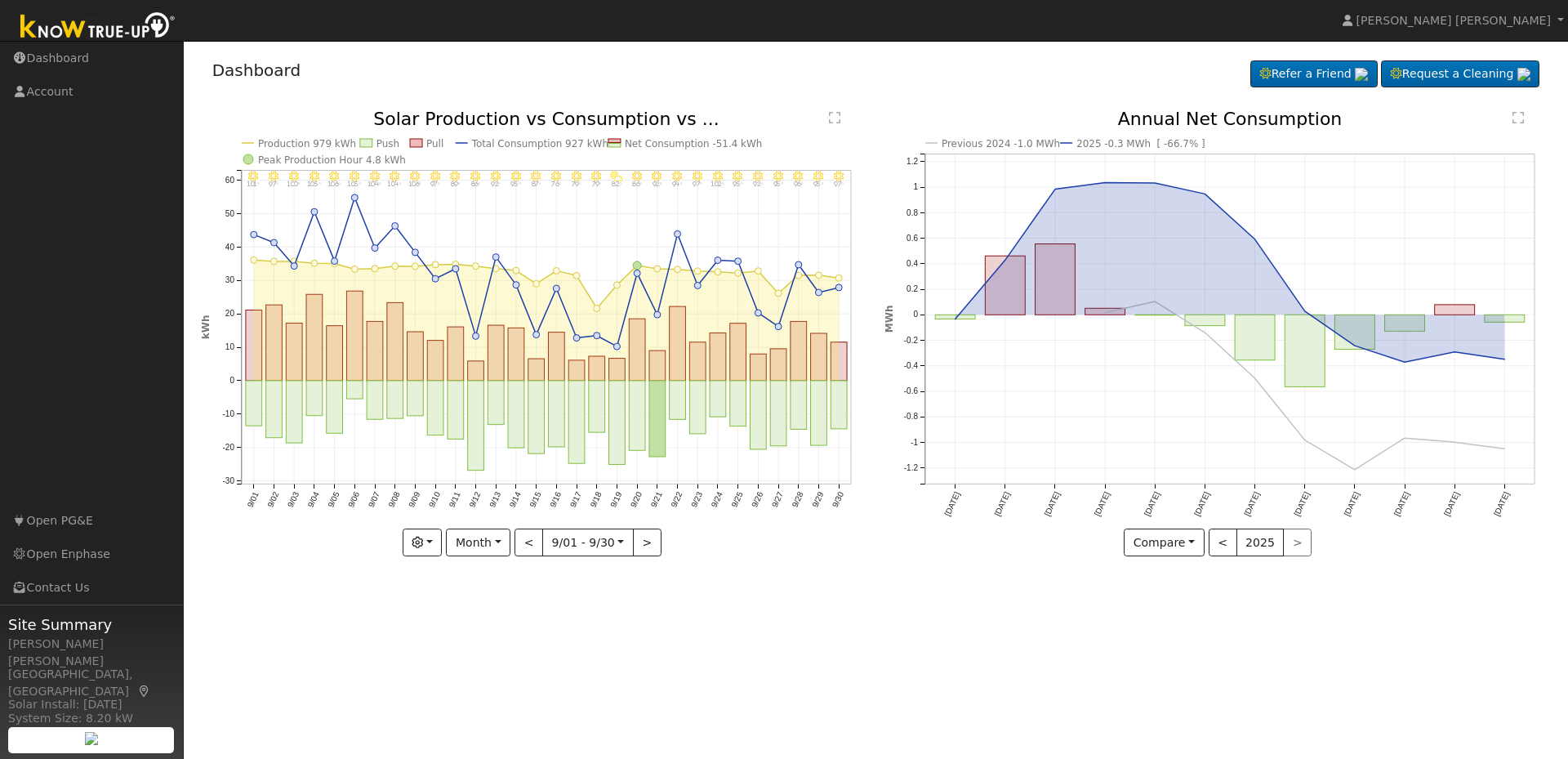
click at [642, 545] on div at bounding box center [535, 334] width 667 height 446
click at [642, 545] on button ">" at bounding box center [647, 543] width 29 height 28
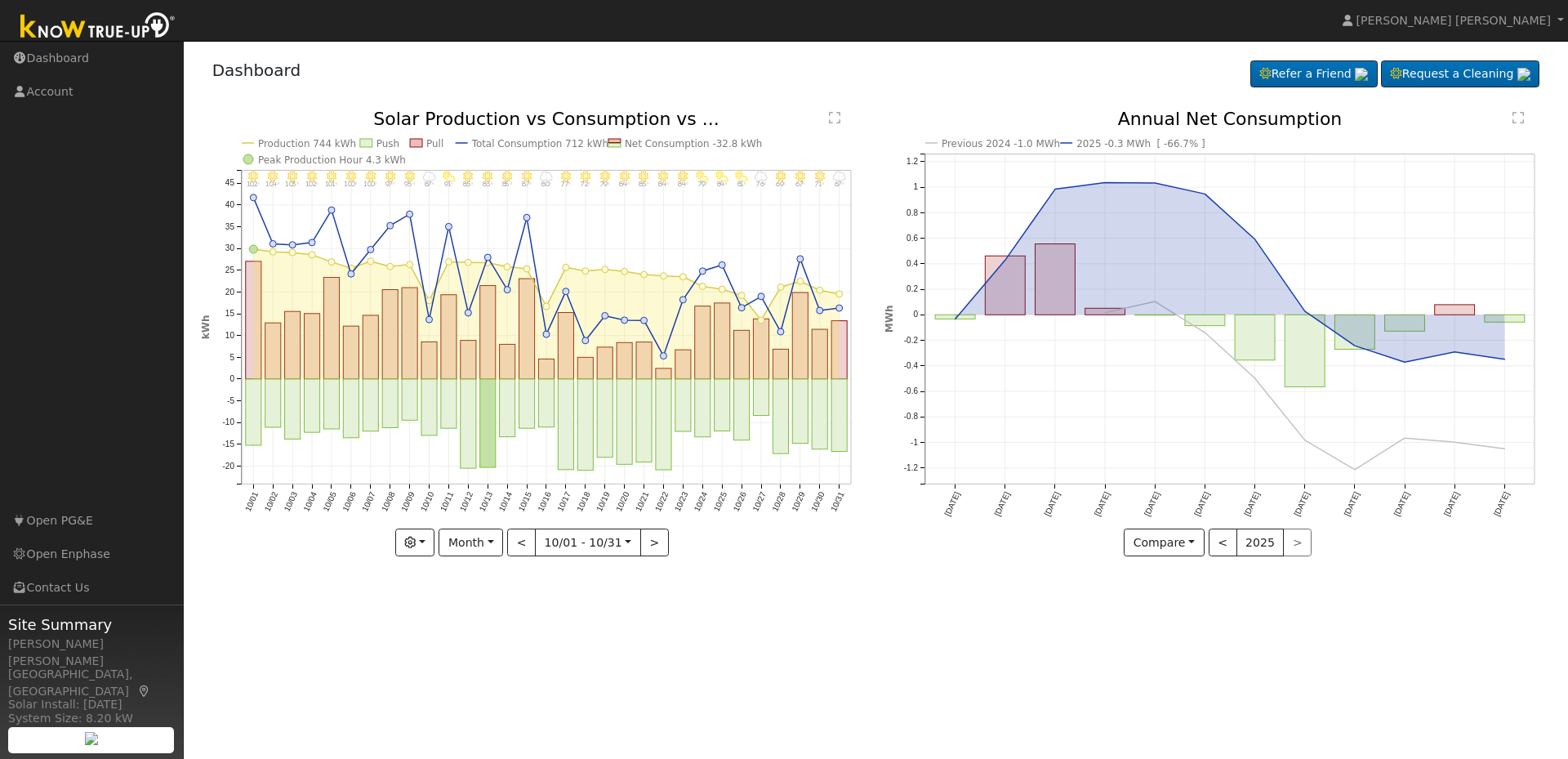
click at [643, 544] on div "10/31 - MostlyCloudy 67° 10/30 - MostlyClear 71° 10/29 - Clear 67° 10/28 - Clea…" at bounding box center [535, 334] width 667 height 446
click at [642, 545] on button ">" at bounding box center [654, 543] width 29 height 28
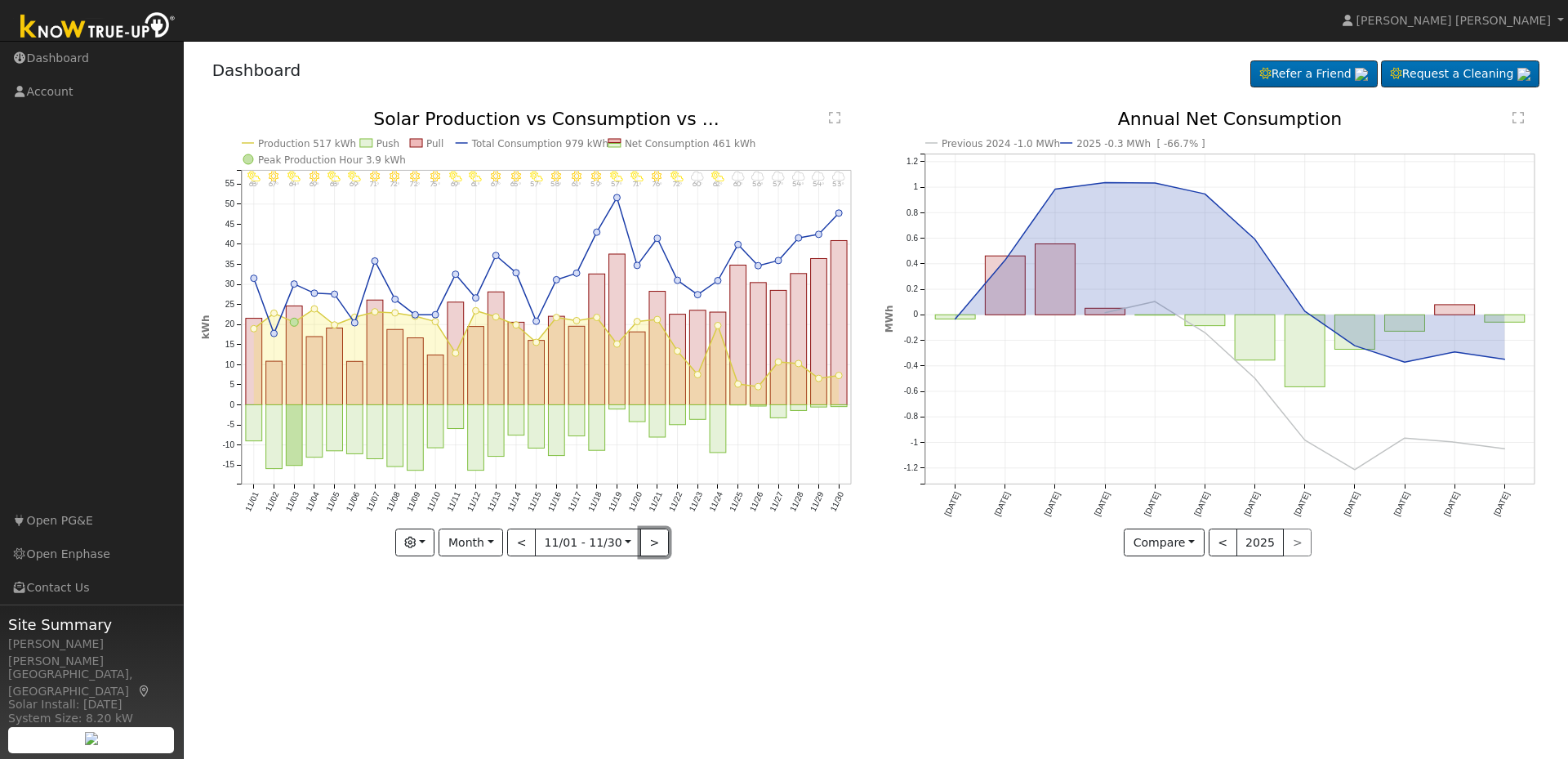
click at [640, 548] on button ">" at bounding box center [654, 543] width 29 height 28
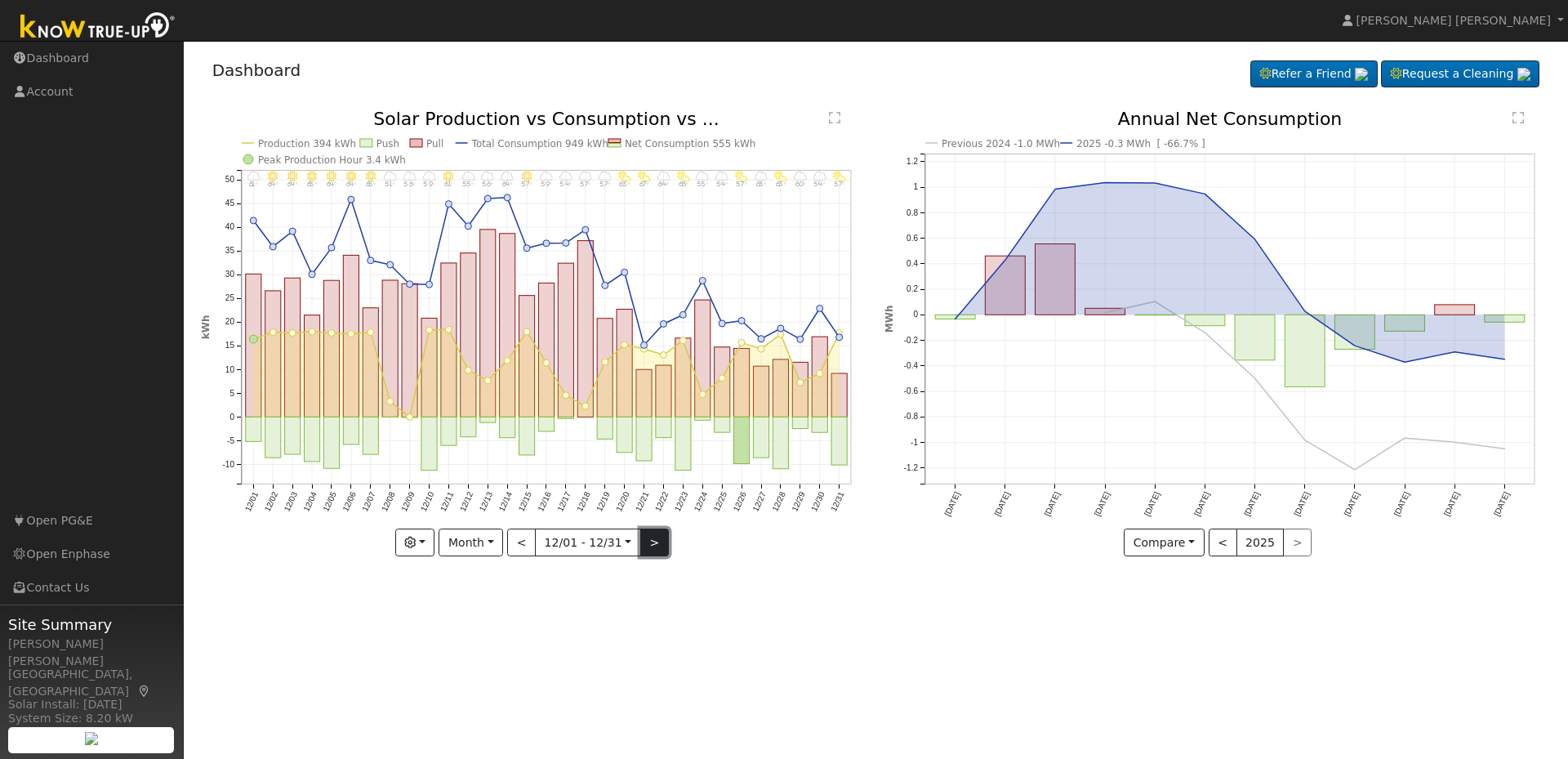
click at [641, 547] on button ">" at bounding box center [654, 543] width 29 height 28
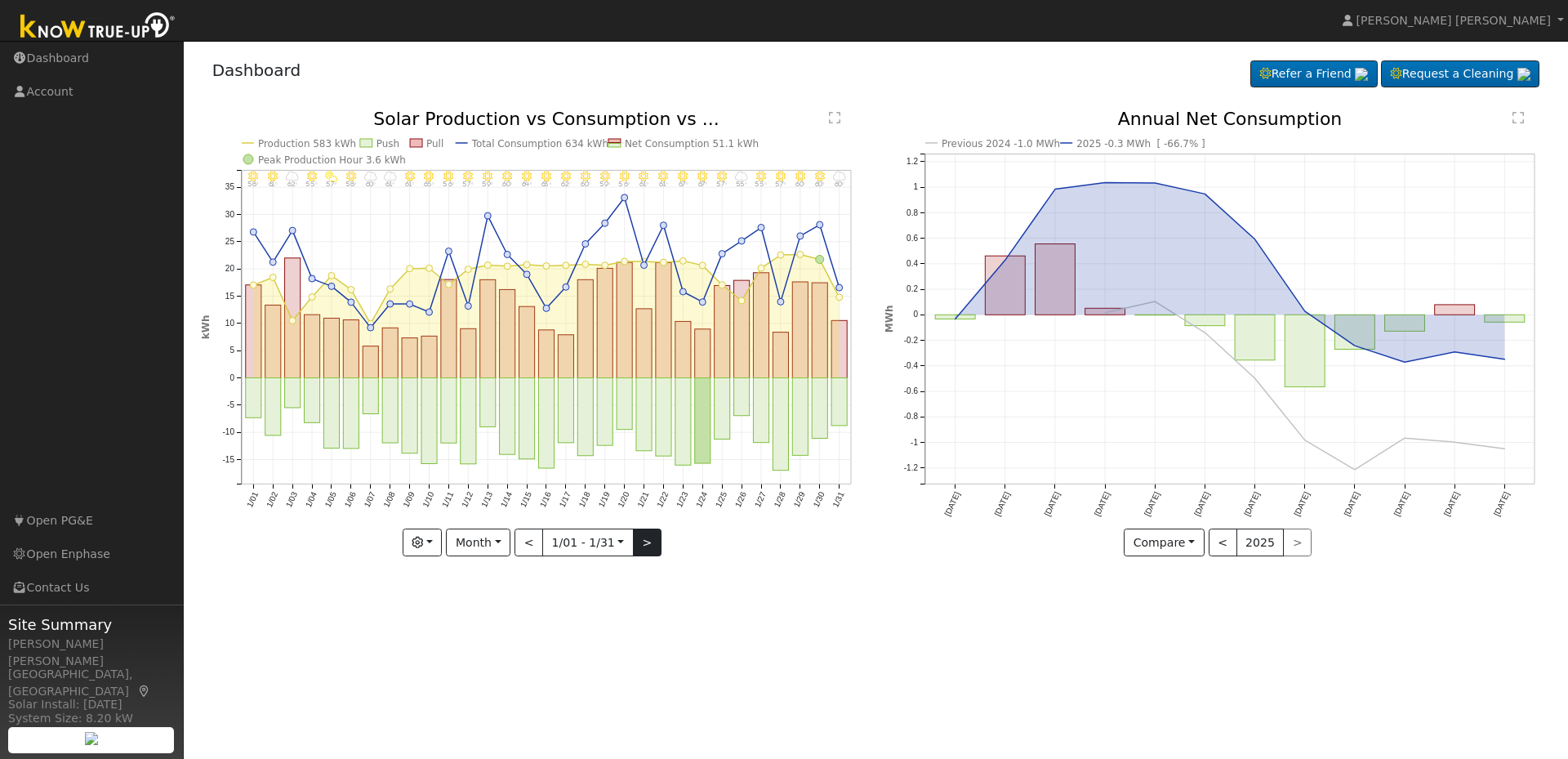
click at [642, 547] on div "1/31 - MostlyCloudy 60° 1/30 - Clear 60° 1/29 - Clear 60° 1/28 - Clear 57° 1/27…" at bounding box center [535, 334] width 667 height 446
click at [642, 546] on button ">" at bounding box center [647, 543] width 29 height 28
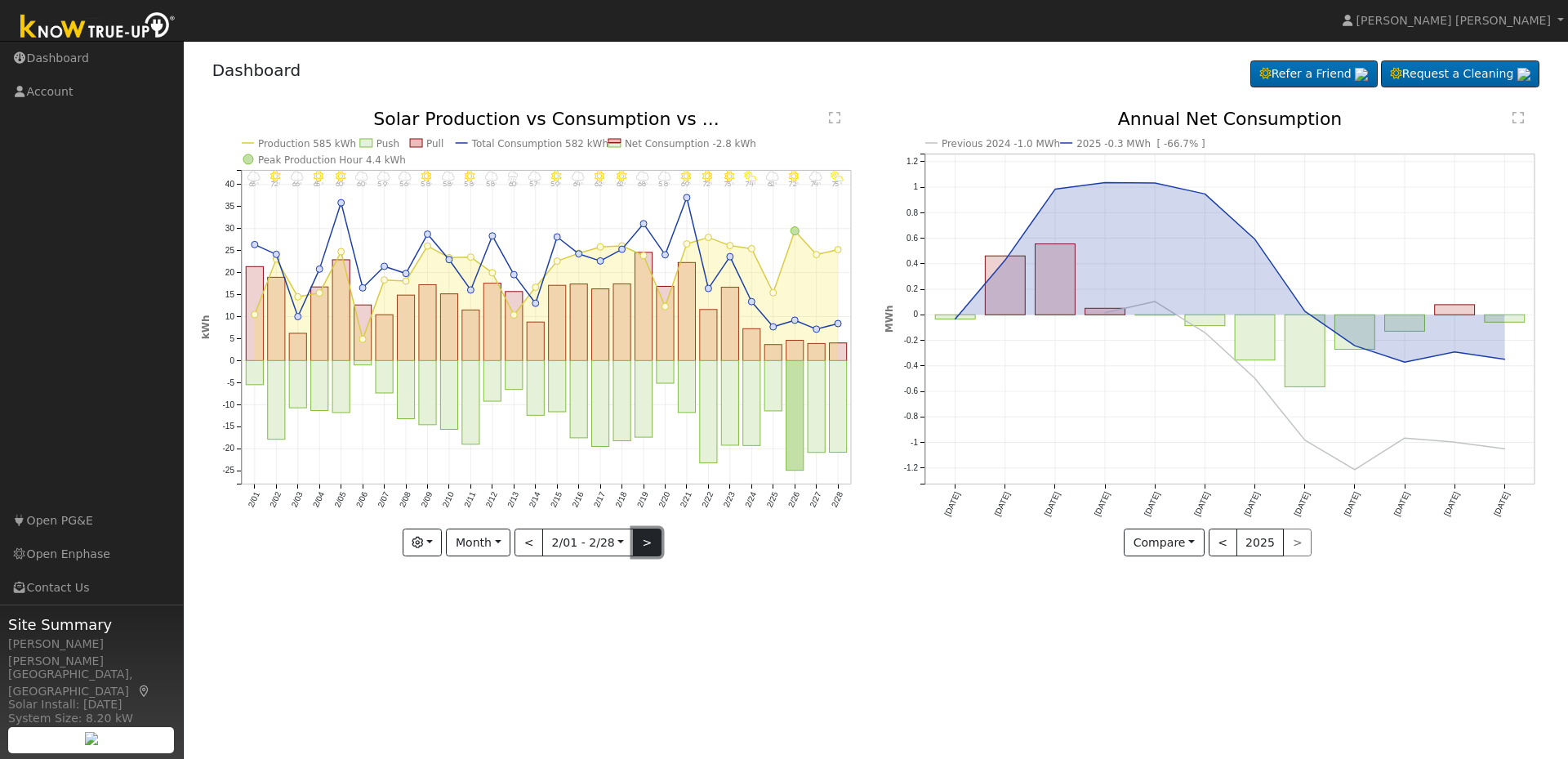
click at [641, 545] on button ">" at bounding box center [647, 543] width 29 height 28
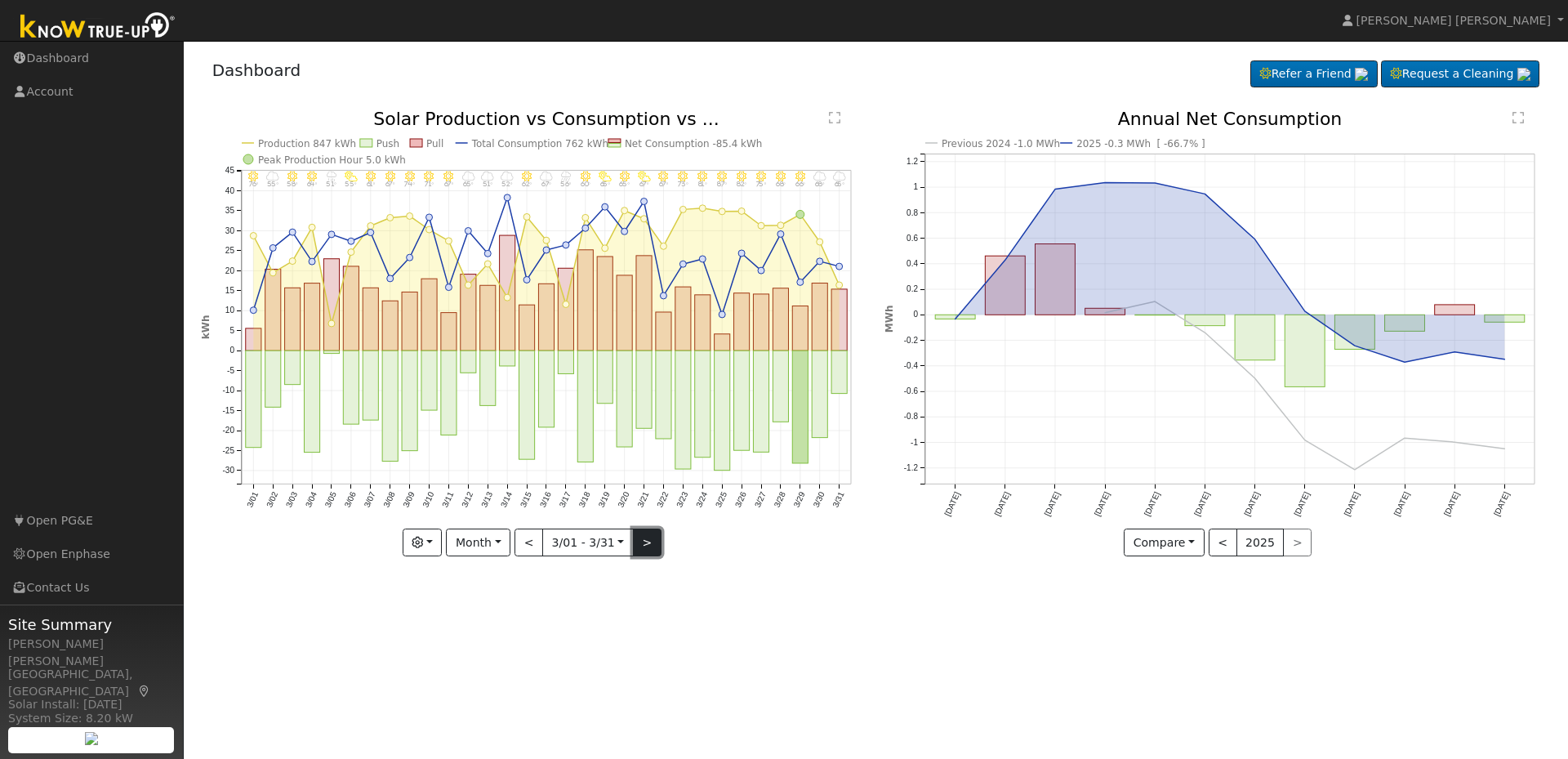
click at [641, 545] on button ">" at bounding box center [647, 543] width 29 height 28
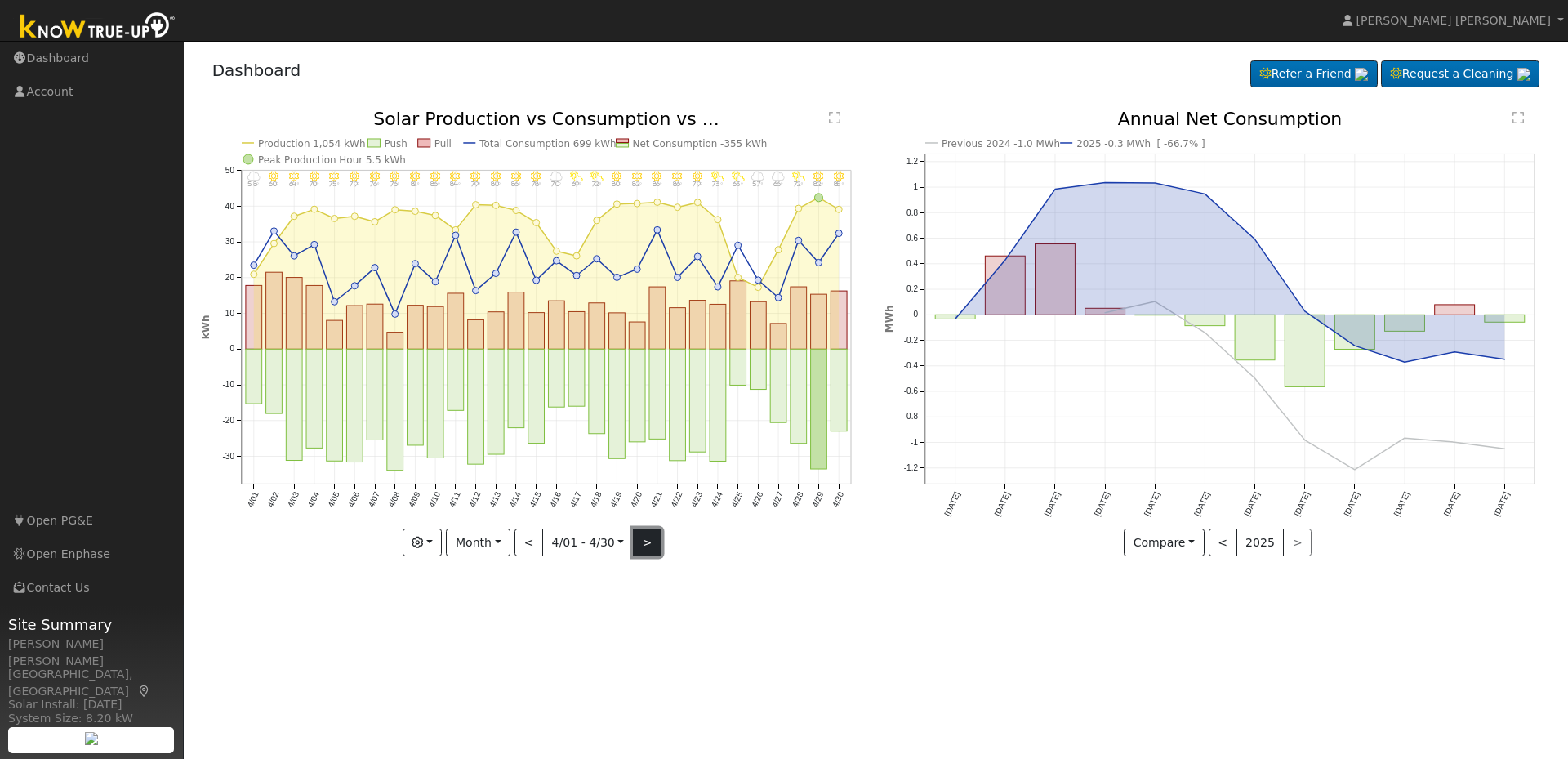
click at [638, 541] on button ">" at bounding box center [647, 543] width 29 height 28
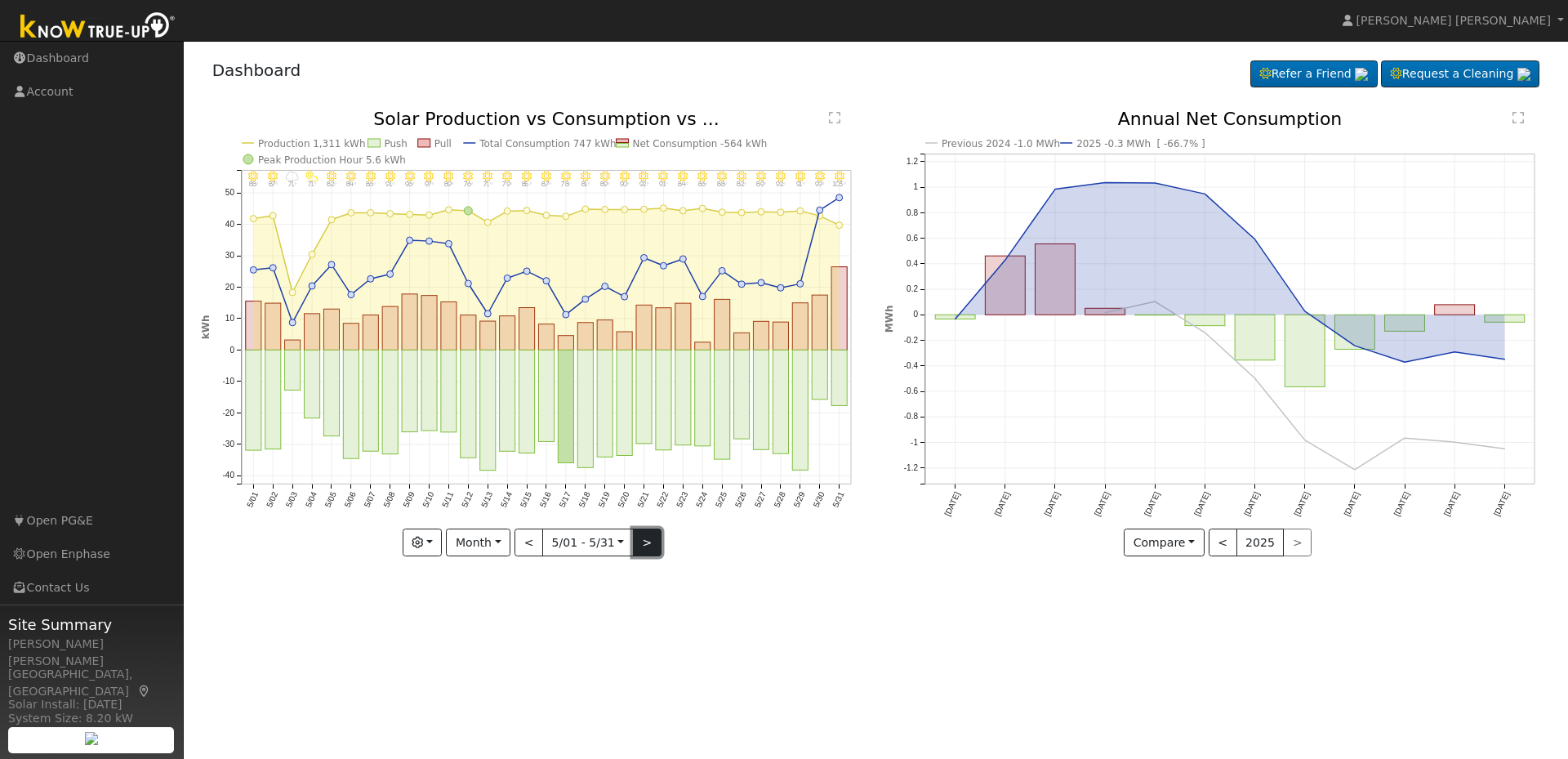
click at [639, 538] on button ">" at bounding box center [647, 543] width 29 height 28
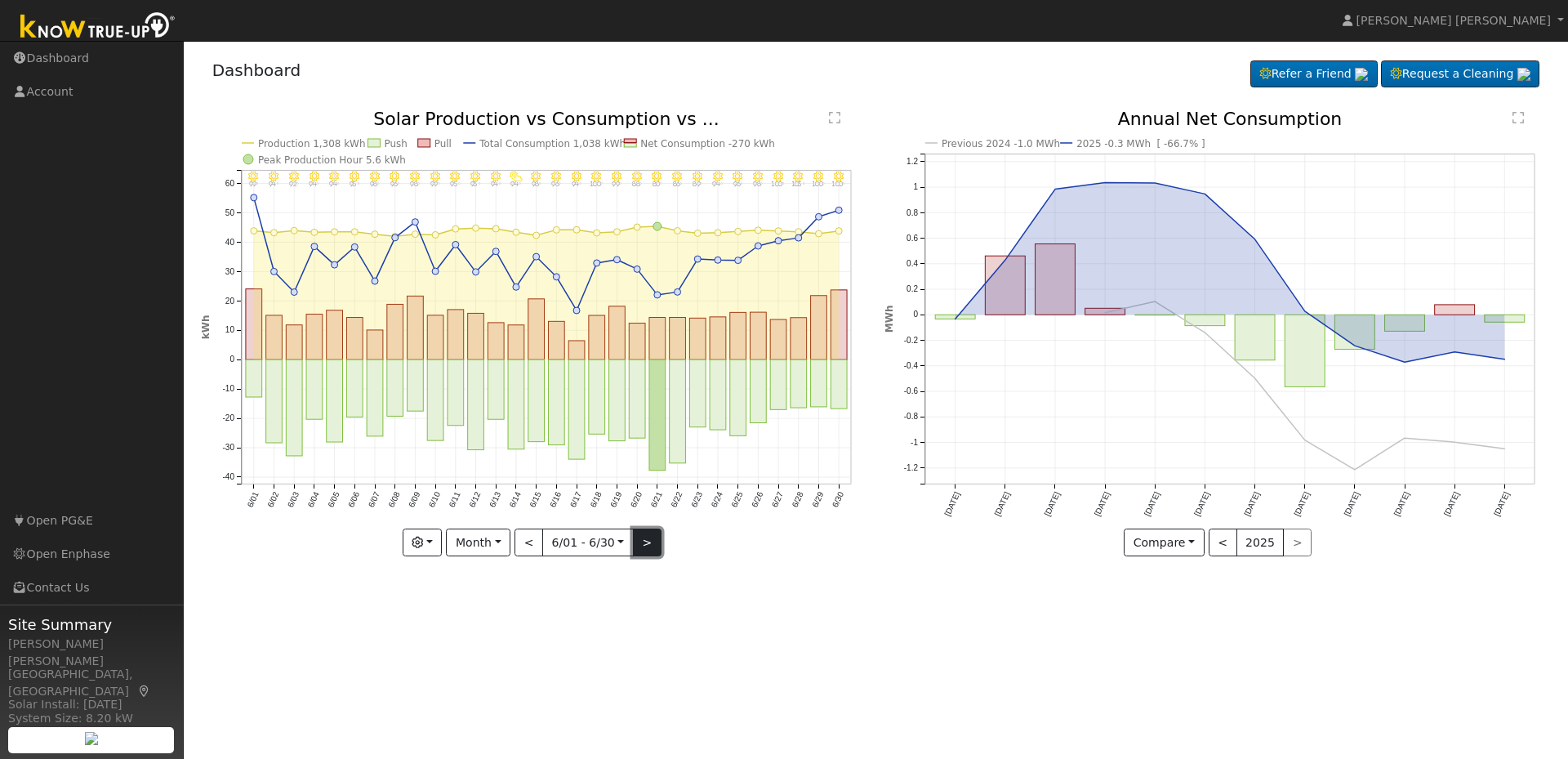
click at [649, 537] on button ">" at bounding box center [647, 543] width 29 height 28
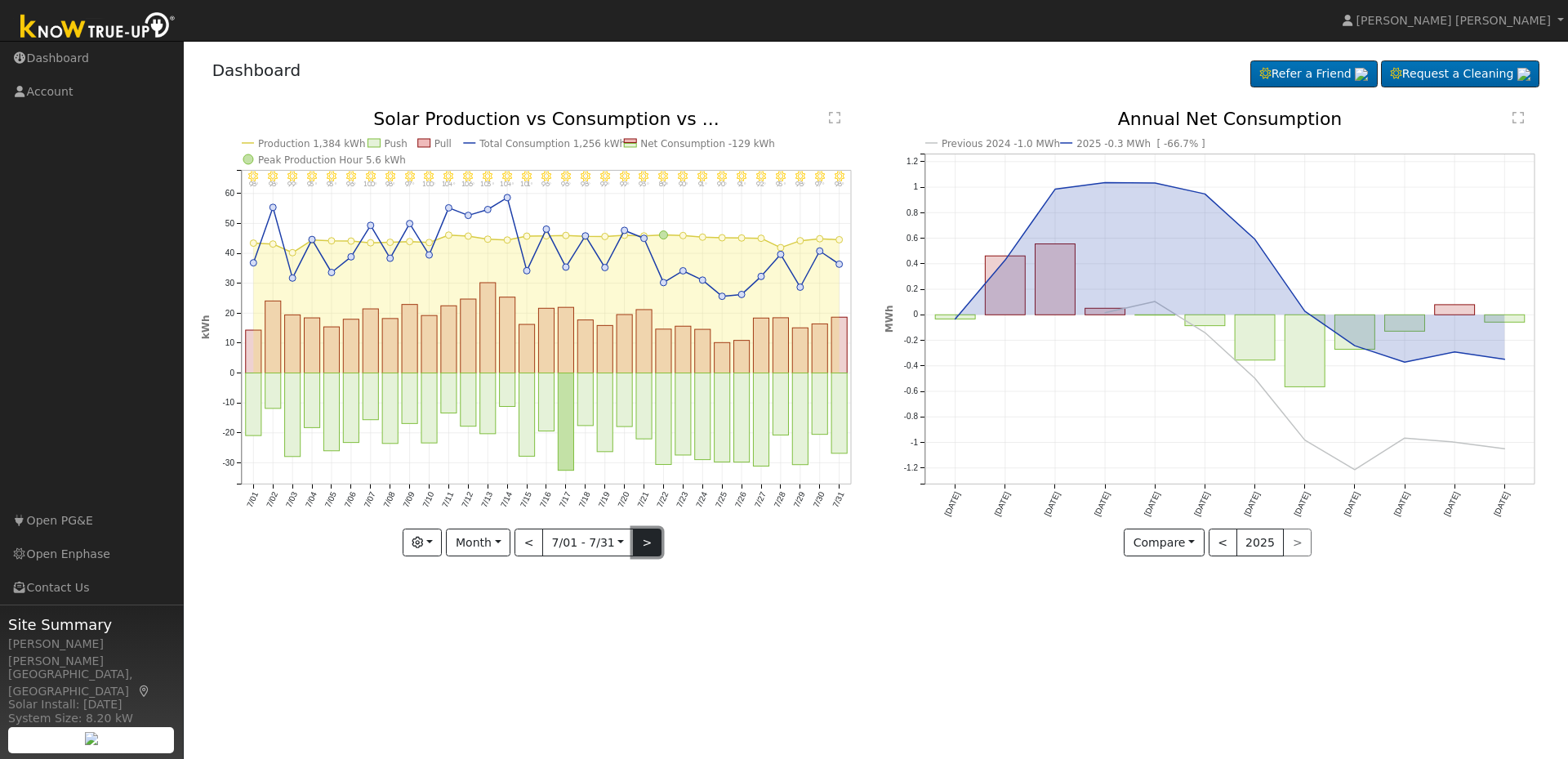
click at [640, 545] on button ">" at bounding box center [647, 543] width 29 height 28
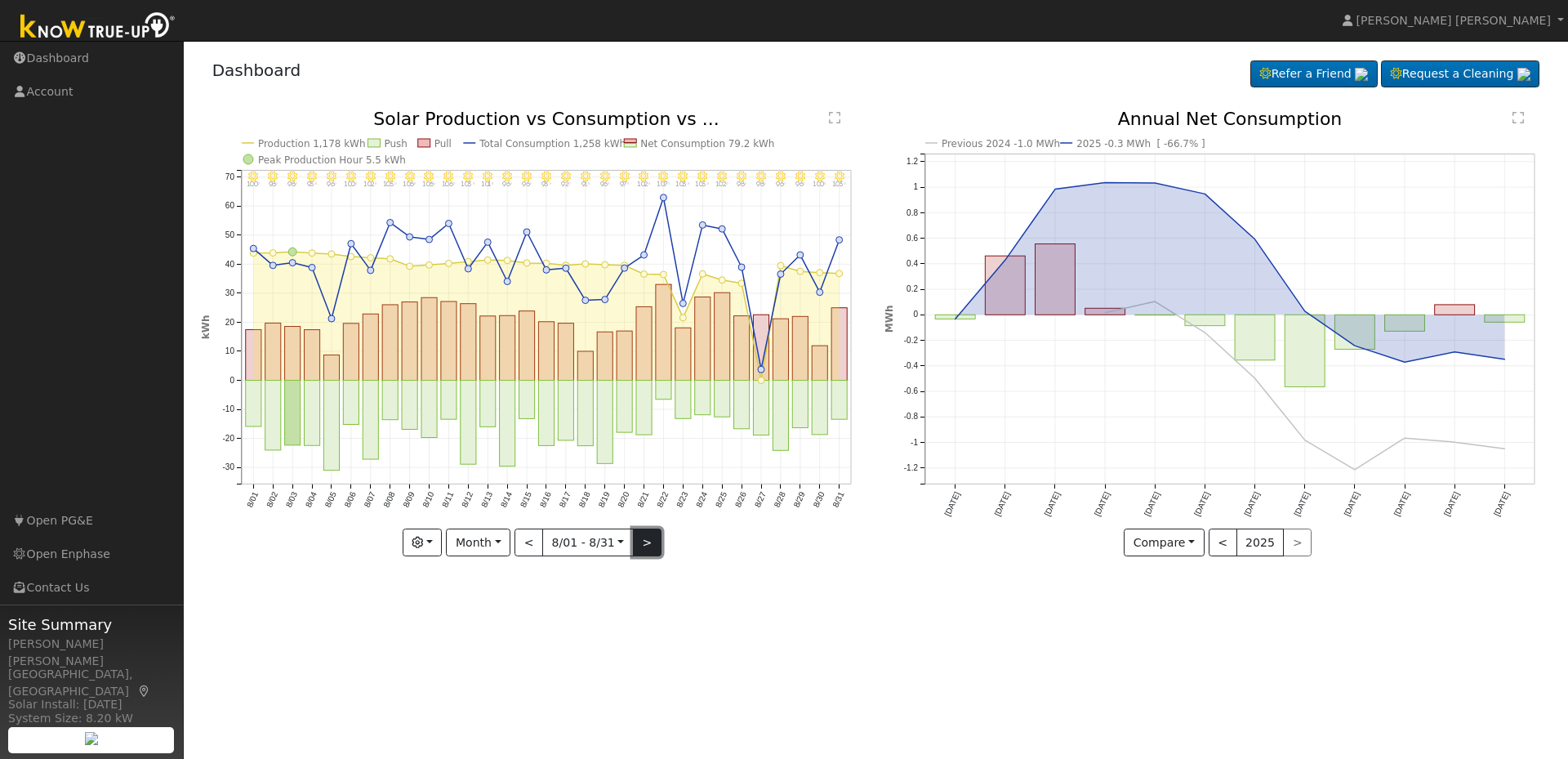
click at [640, 545] on button ">" at bounding box center [647, 543] width 29 height 28
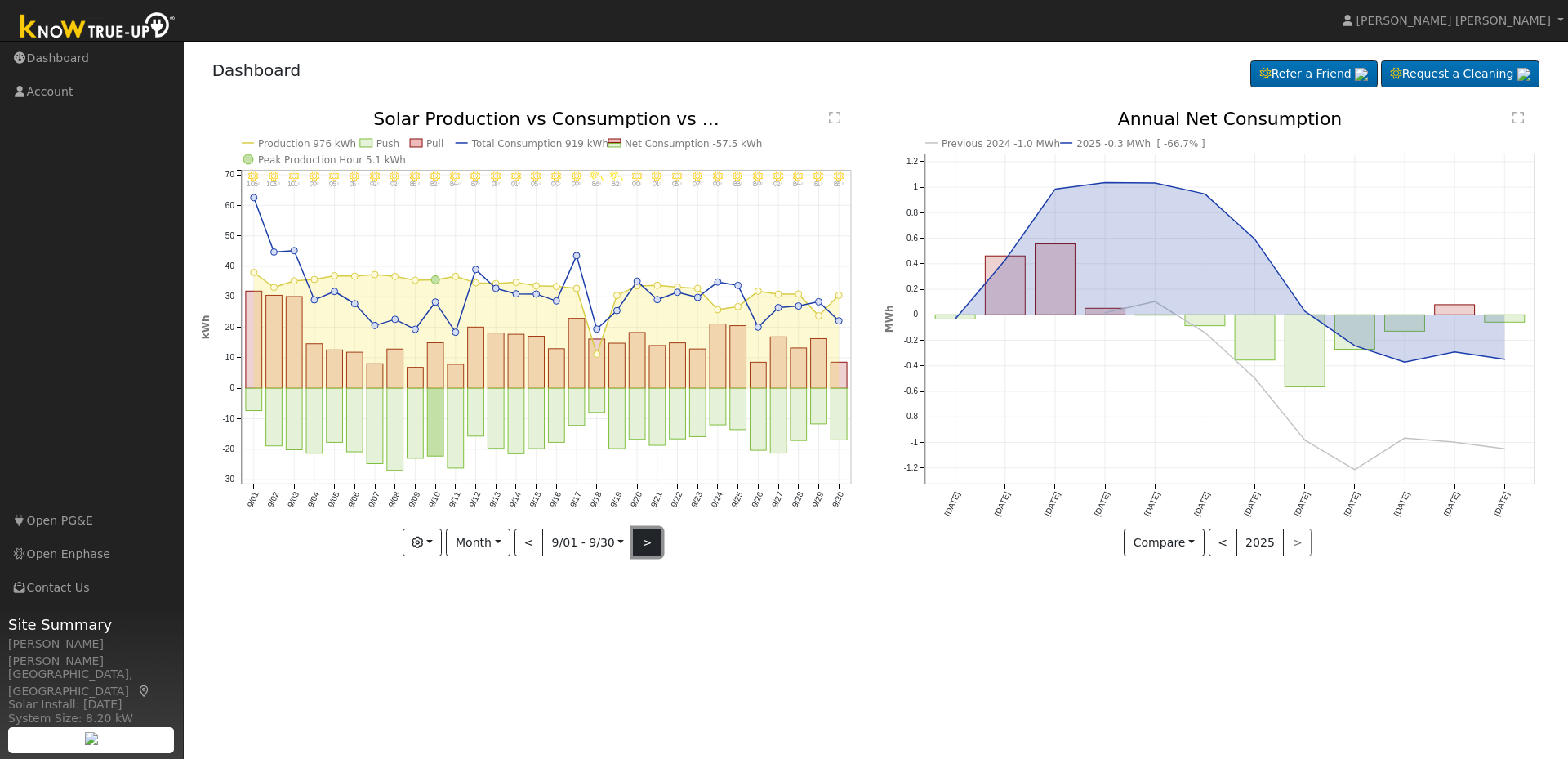
click at [640, 545] on button ">" at bounding box center [647, 543] width 29 height 28
type input "[DATE]"
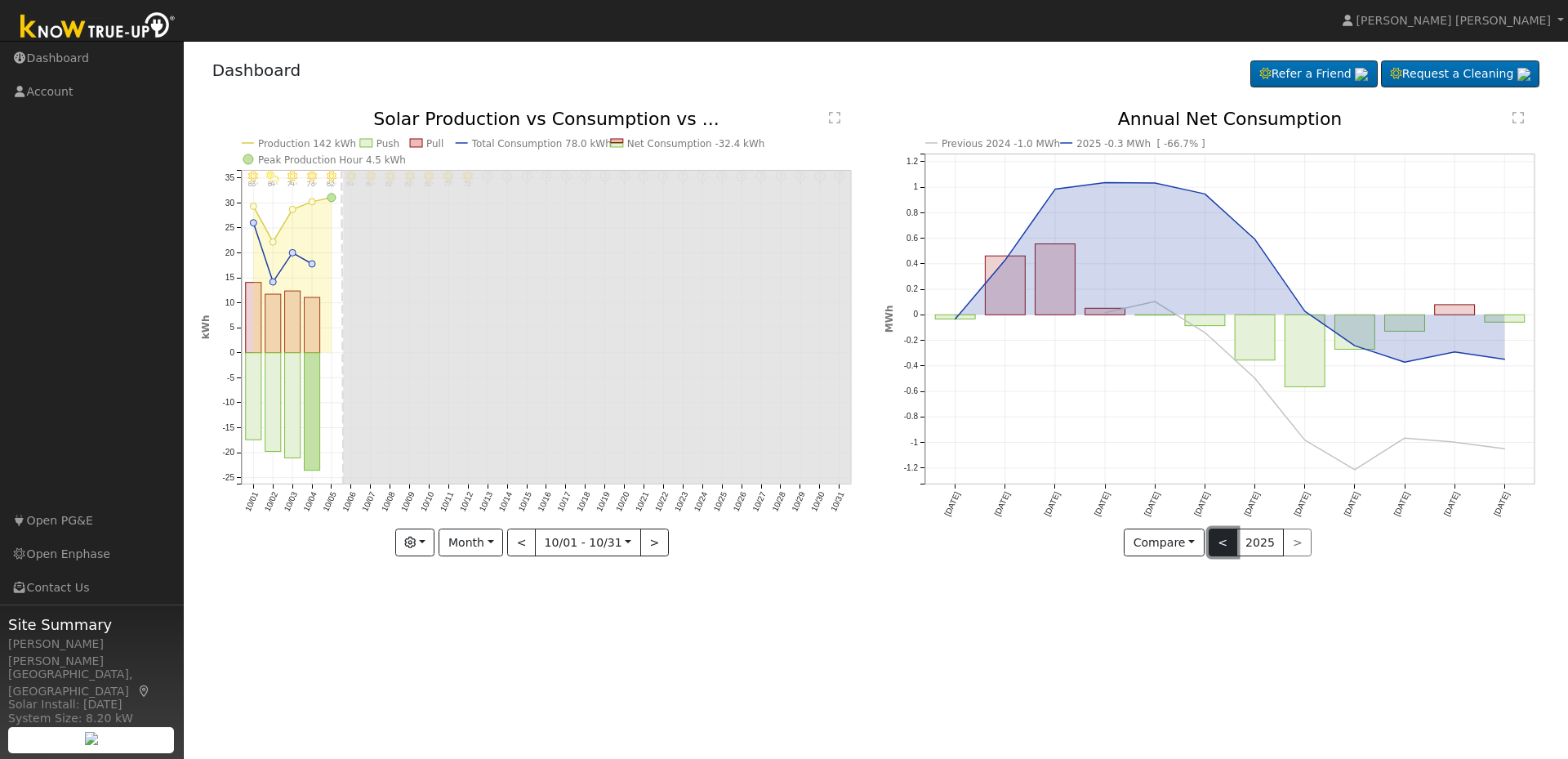
click at [1215, 549] on button "<" at bounding box center [1222, 543] width 29 height 28
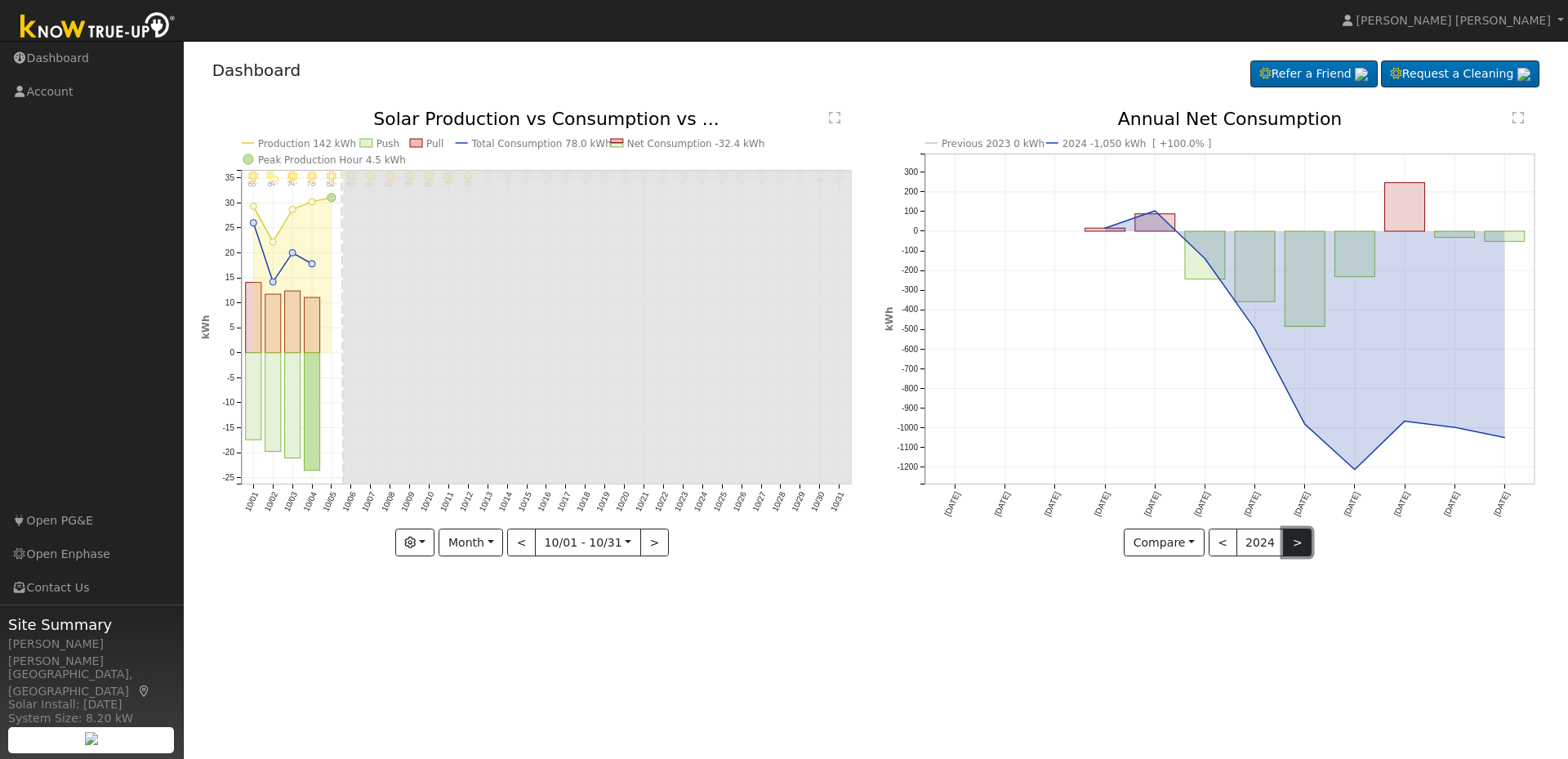
click at [1285, 550] on button ">" at bounding box center [1297, 543] width 29 height 28
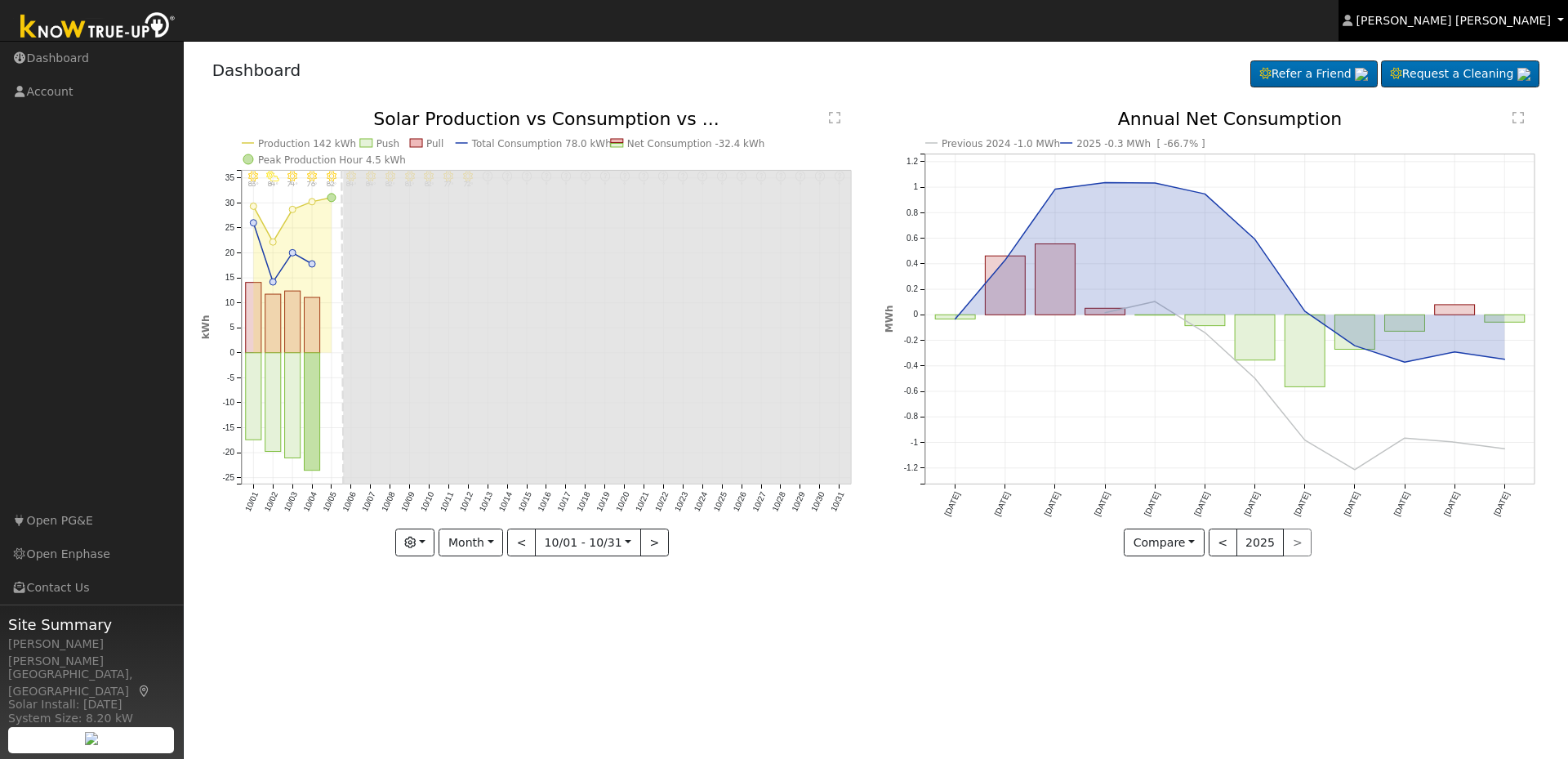
click at [1535, 25] on span "[PERSON_NAME] [PERSON_NAME]" at bounding box center [1453, 20] width 194 height 13
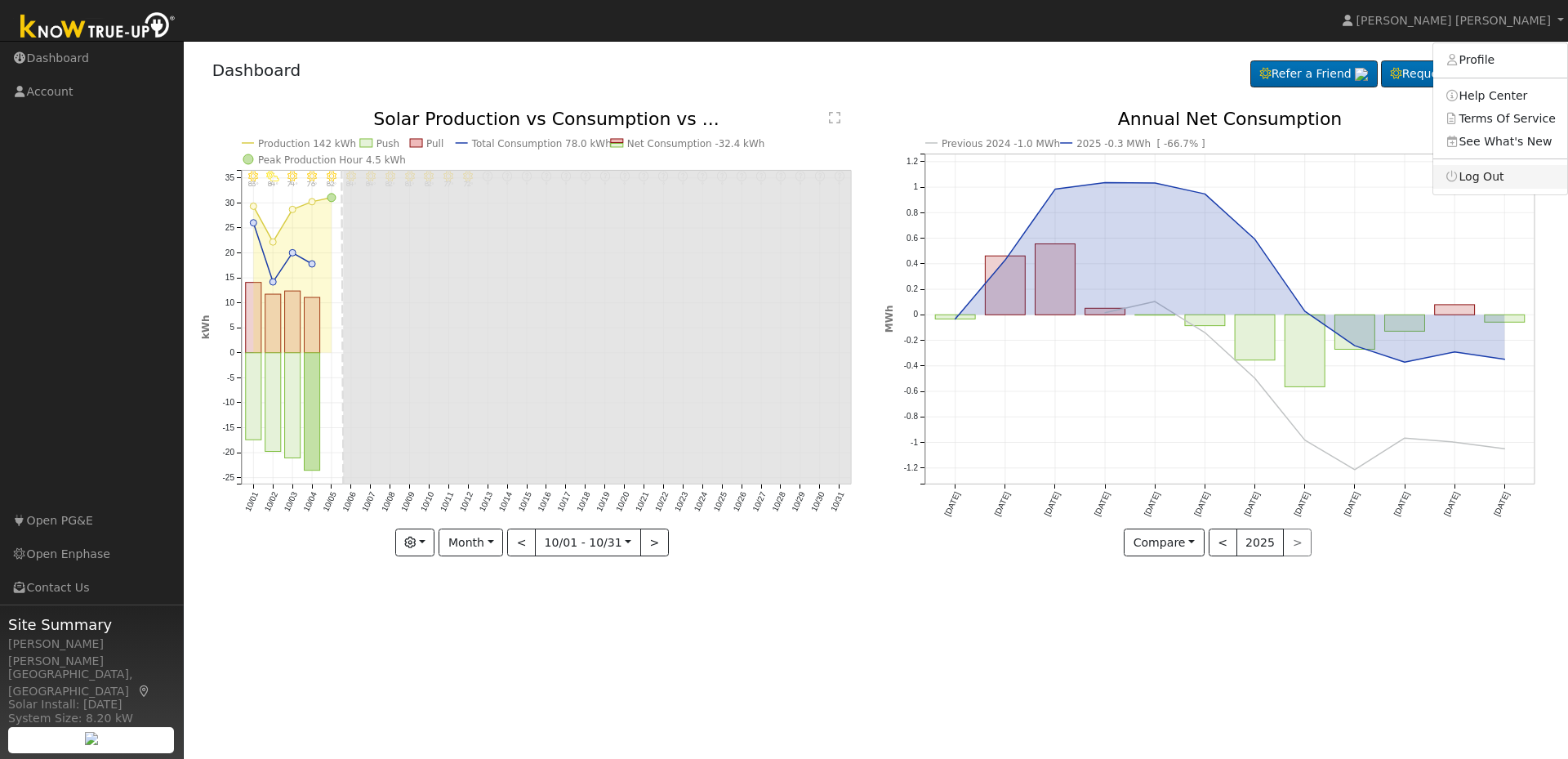
click at [1460, 176] on icon at bounding box center [1452, 176] width 15 height 11
